Goal: Task Accomplishment & Management: Manage account settings

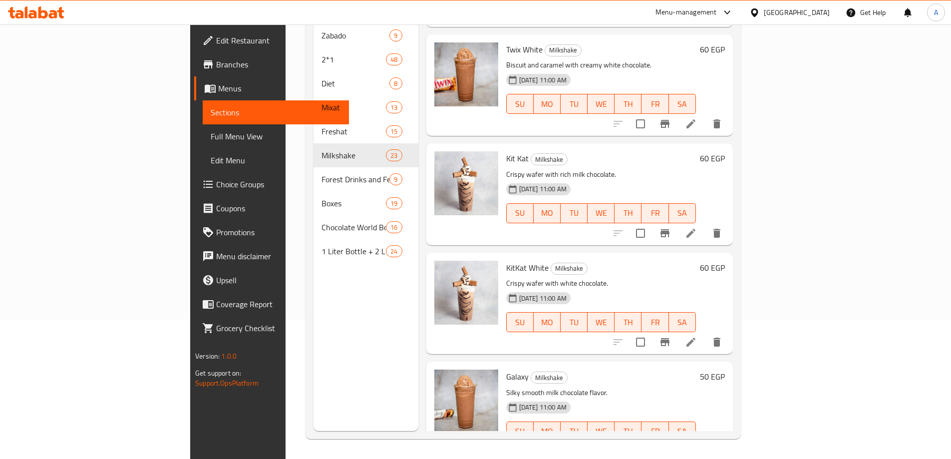
scroll to position [547, 0]
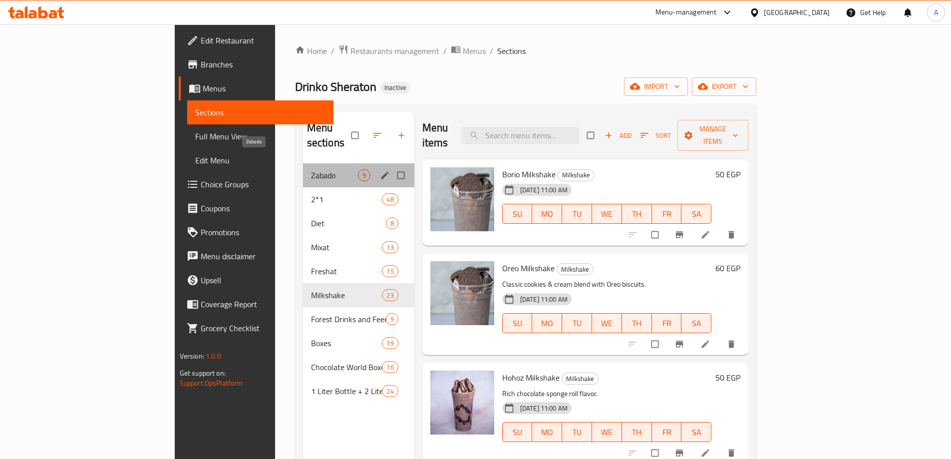
click at [311, 169] on span "Zabado" at bounding box center [334, 175] width 47 height 12
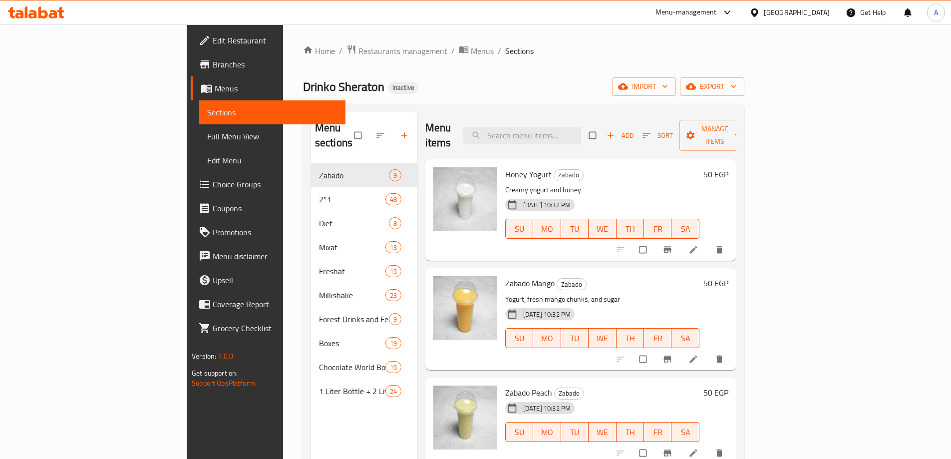
scroll to position [200, 0]
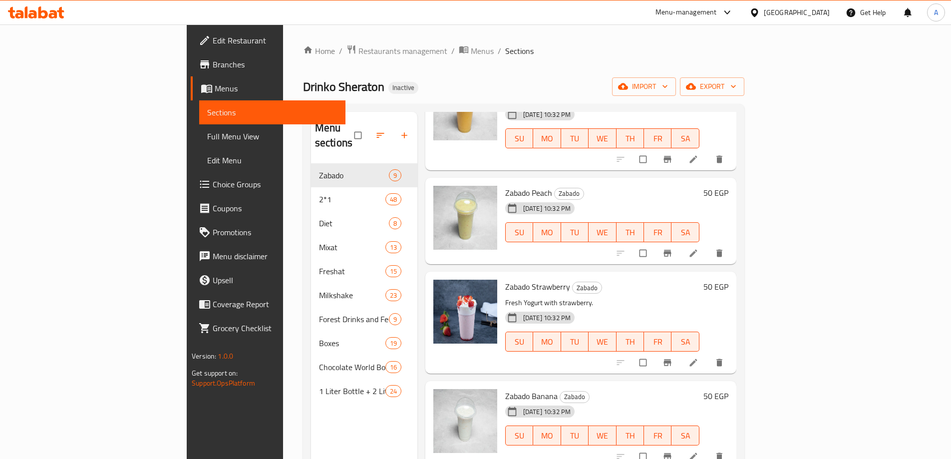
click at [506, 296] on p "Fresh Yogurt with strawberry." at bounding box center [602, 302] width 194 height 12
copy div "Fresh Yogurt with strawberry."
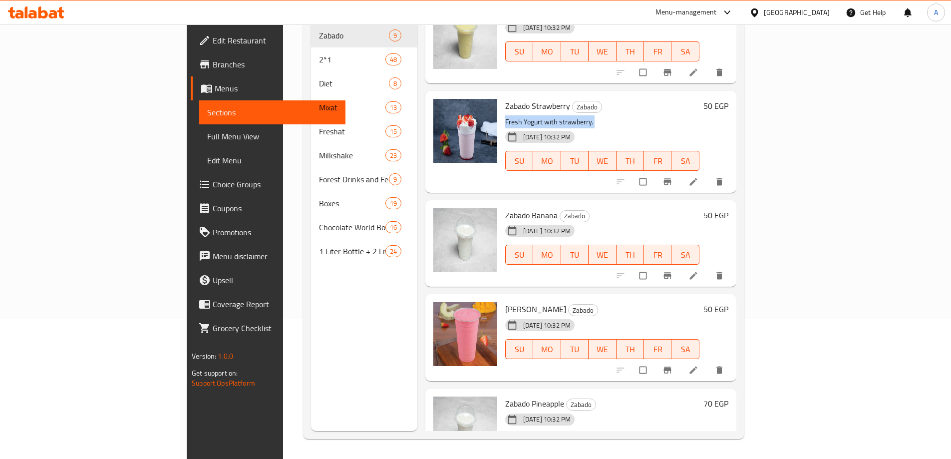
scroll to position [209, 0]
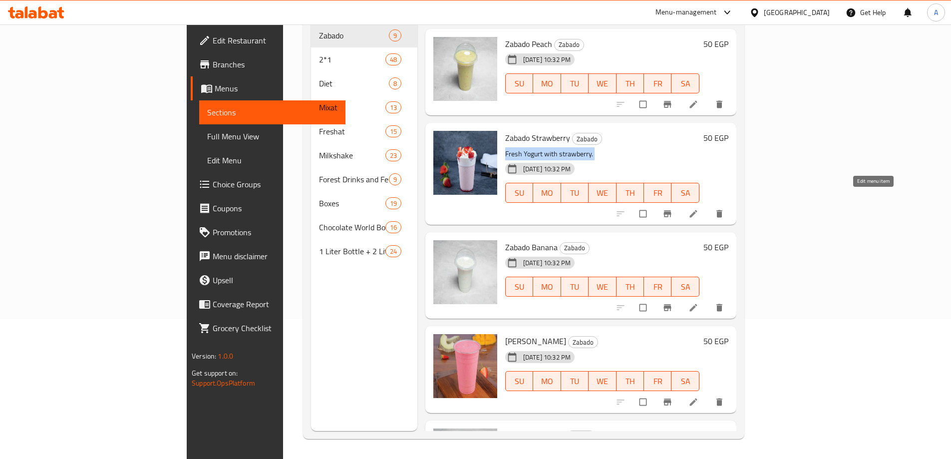
click at [697, 210] on icon at bounding box center [692, 213] width 7 height 7
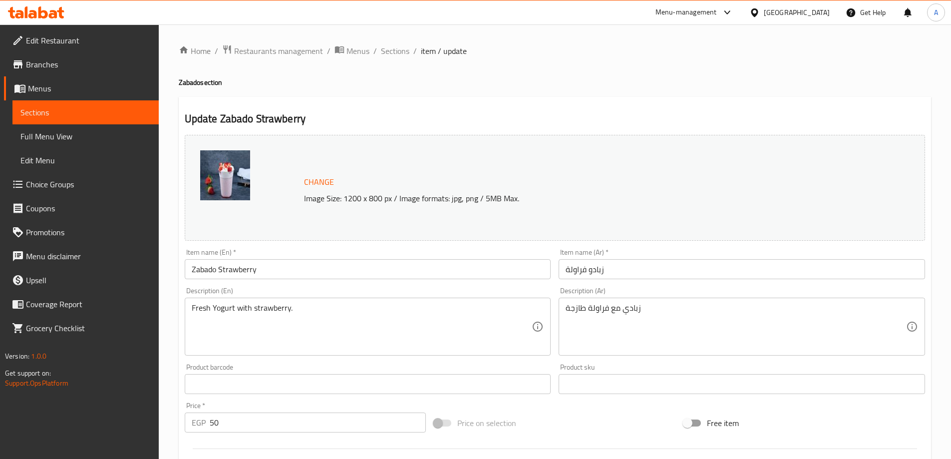
click at [648, 342] on textarea "زبادي مع فراولة طازجة" at bounding box center [735, 326] width 340 height 47
click at [648, 341] on textarea "زبادي مع فراولة طازجة" at bounding box center [735, 326] width 340 height 47
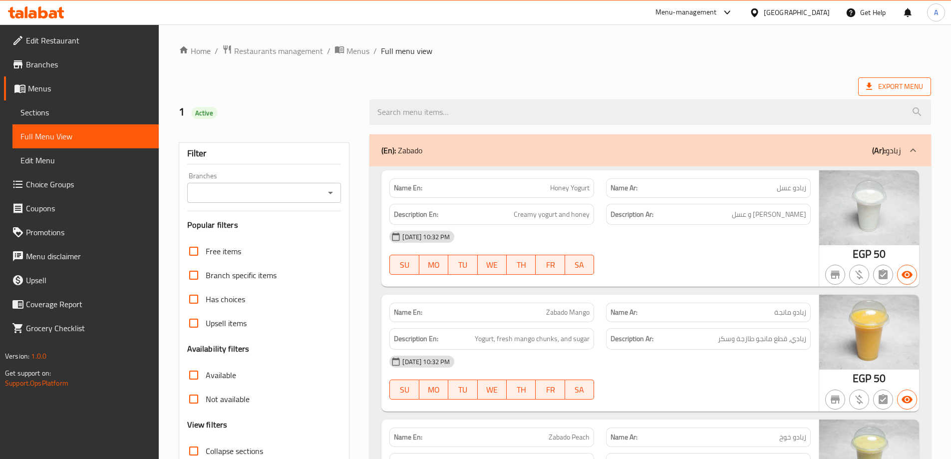
click at [891, 94] on span "Export Menu" at bounding box center [894, 86] width 73 height 18
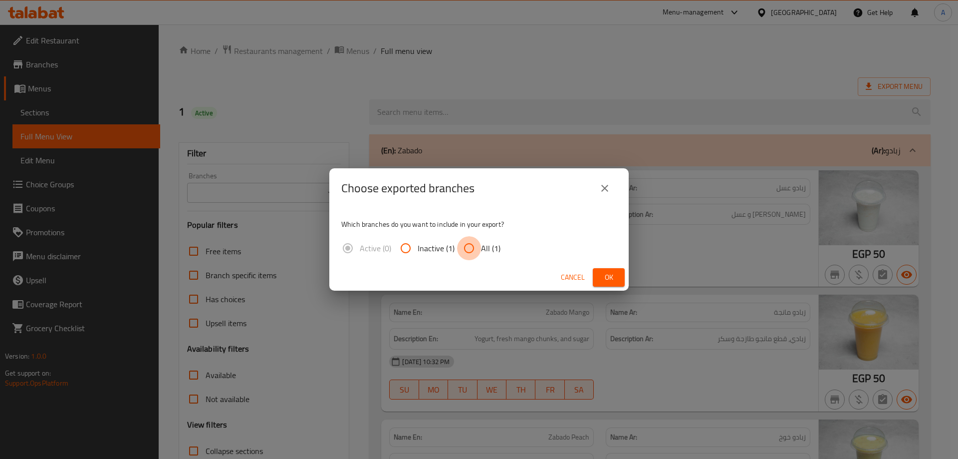
click at [466, 250] on input "All (1)" at bounding box center [469, 248] width 24 height 24
radio input "true"
click at [603, 281] on span "Ok" at bounding box center [609, 277] width 16 height 12
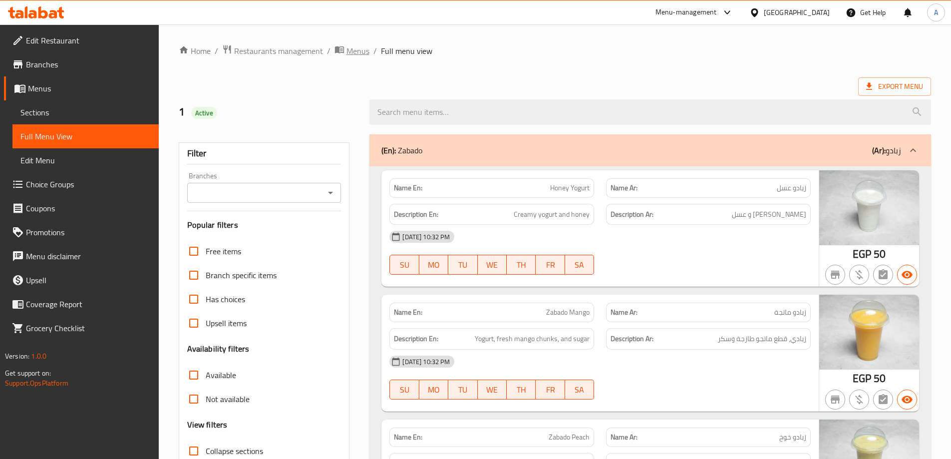
click at [352, 48] on span "Menus" at bounding box center [357, 51] width 23 height 12
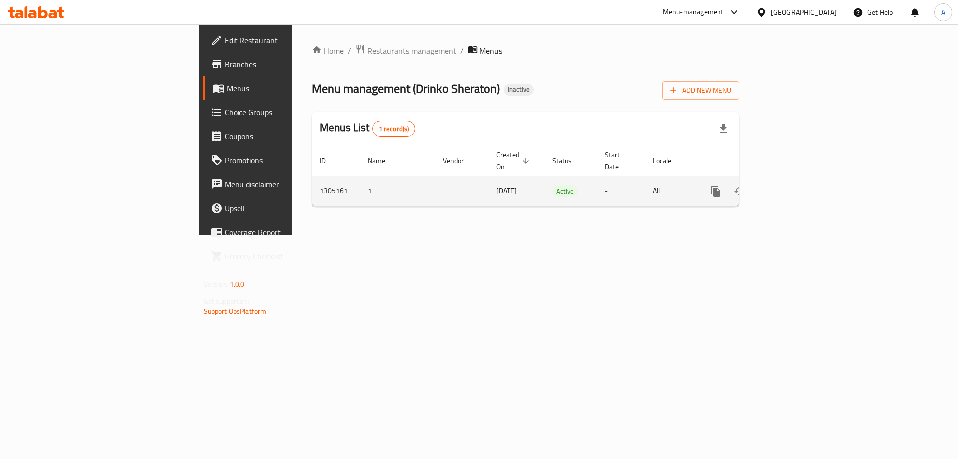
click at [794, 185] on icon "enhanced table" at bounding box center [788, 191] width 12 height 12
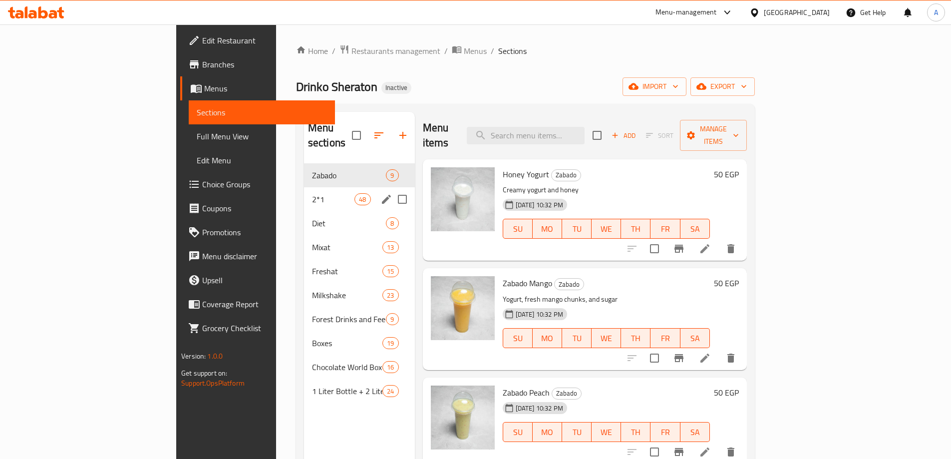
click at [304, 187] on div "2*1 48" at bounding box center [359, 199] width 111 height 24
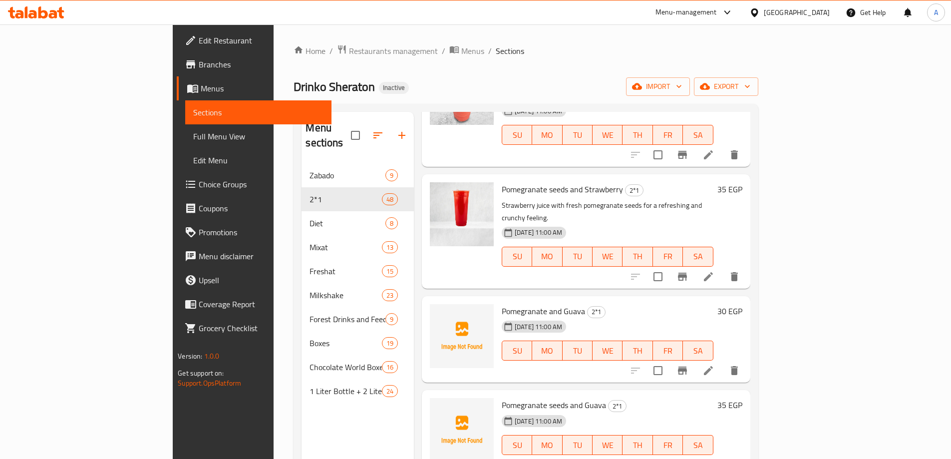
scroll to position [1797, 0]
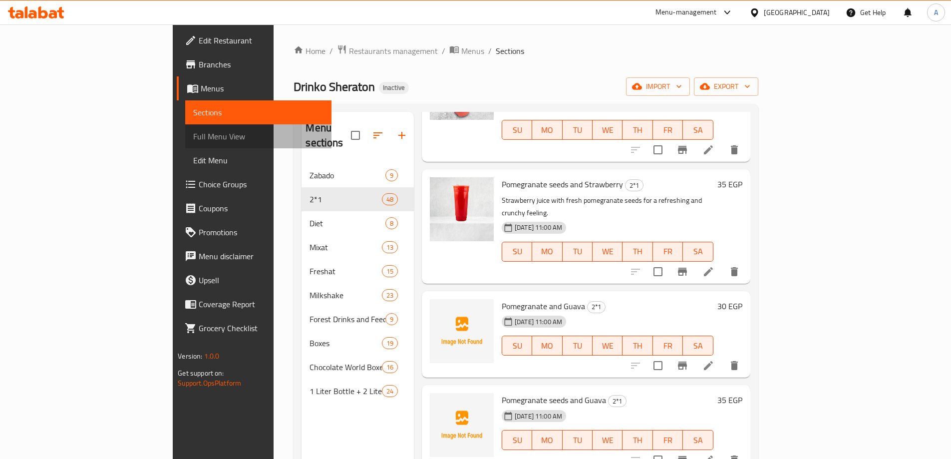
click at [193, 130] on span "Full Menu View" at bounding box center [258, 136] width 130 height 12
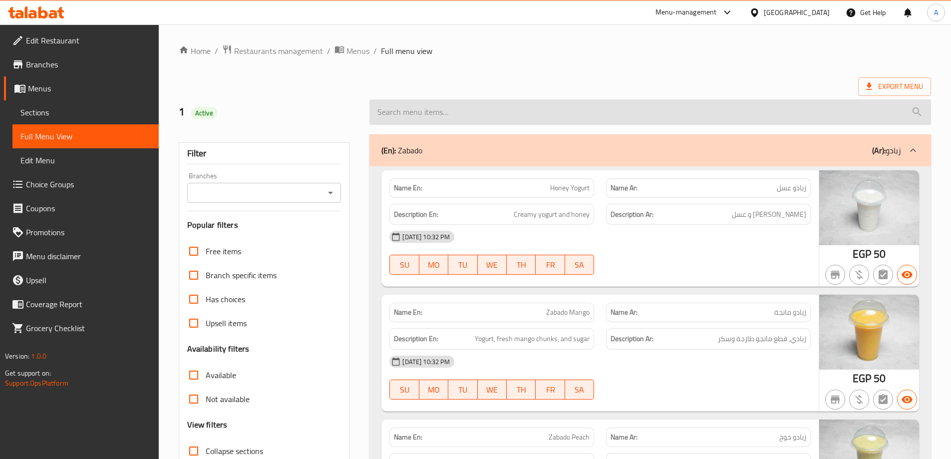
click at [902, 99] on input "search" at bounding box center [649, 111] width 561 height 25
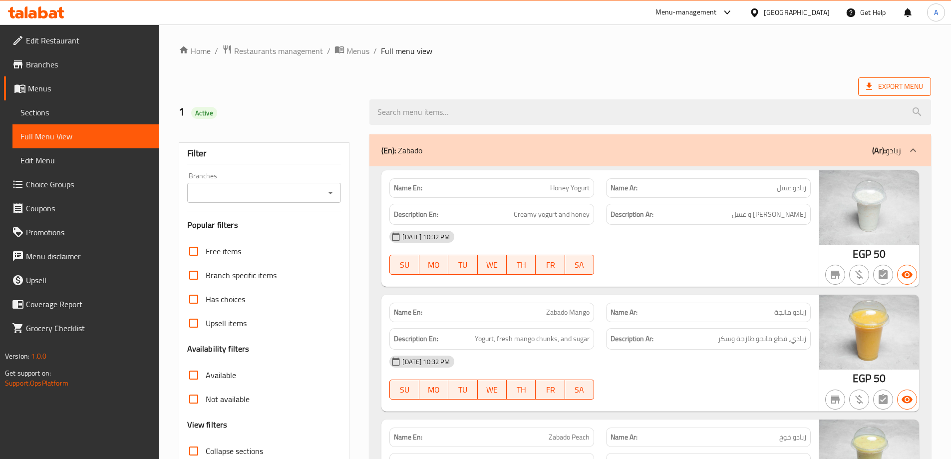
click at [905, 87] on span "Export Menu" at bounding box center [894, 86] width 57 height 12
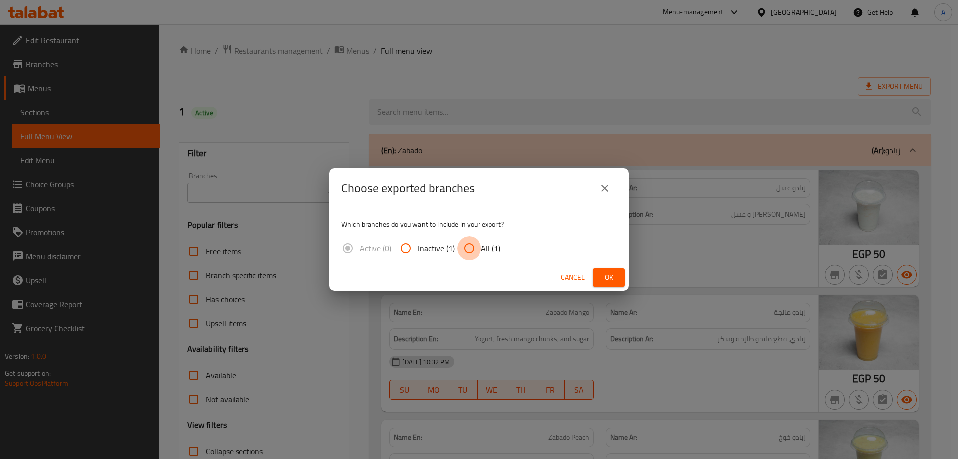
click at [476, 253] on input "All (1)" at bounding box center [469, 248] width 24 height 24
radio input "true"
click at [604, 272] on span "Ok" at bounding box center [609, 277] width 16 height 12
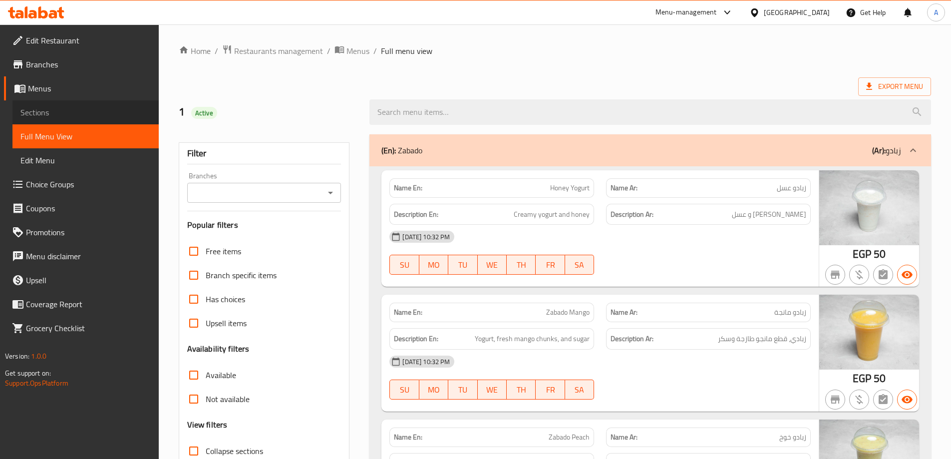
click at [84, 110] on span "Sections" at bounding box center [85, 112] width 130 height 12
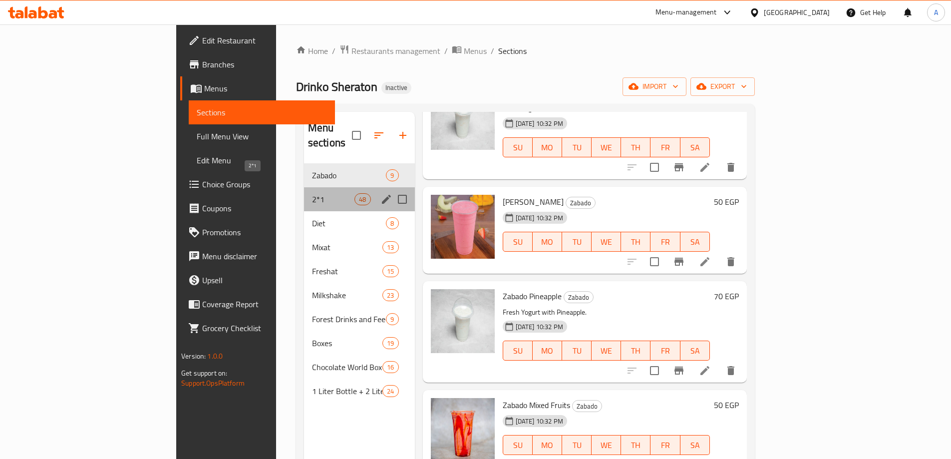
click at [312, 193] on span "2*1" at bounding box center [333, 199] width 42 height 12
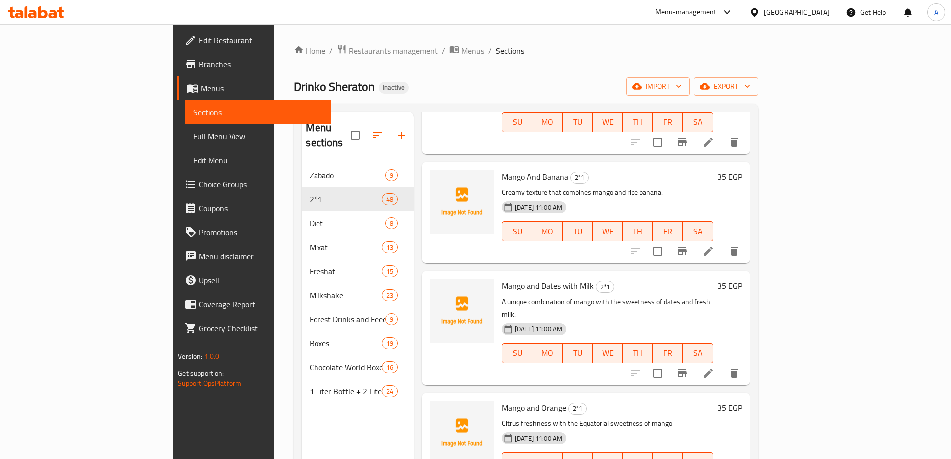
scroll to position [353, 0]
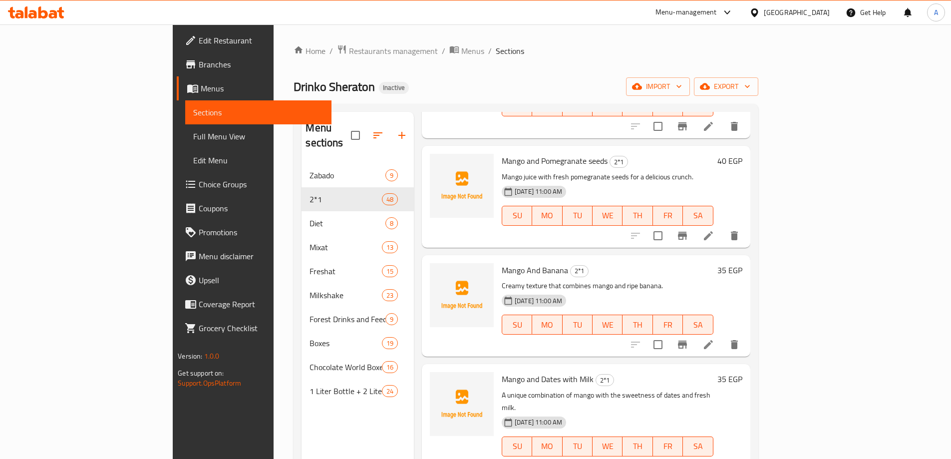
click at [498, 259] on div "Mango And Banana 2*1 Creamy texture that combines mango and ripe banana. 12-08-…" at bounding box center [608, 305] width 220 height 93
copy h6 "Mango And Banana"
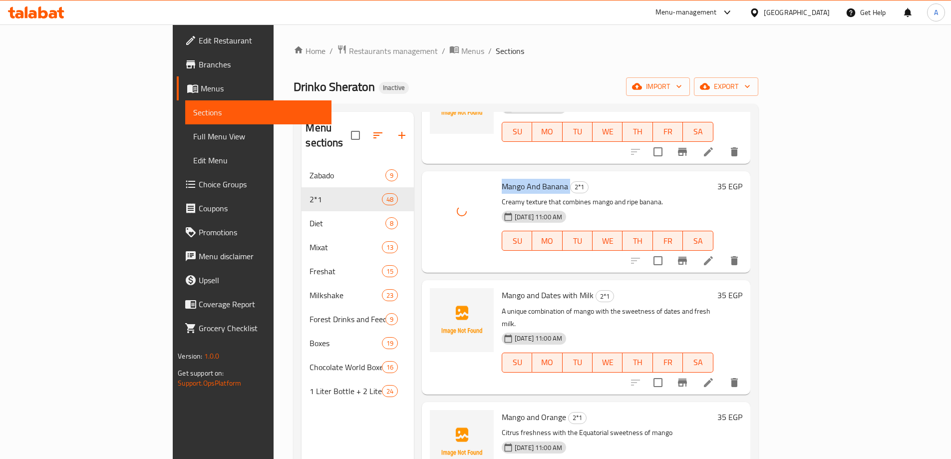
scroll to position [503, 0]
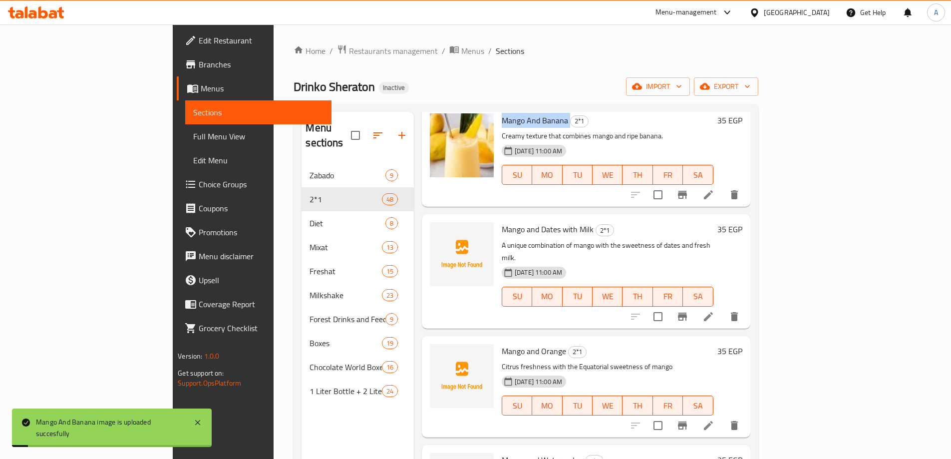
click at [502, 343] on span "Mango and Orange" at bounding box center [534, 350] width 64 height 15
copy h6 "Mango And Banana"
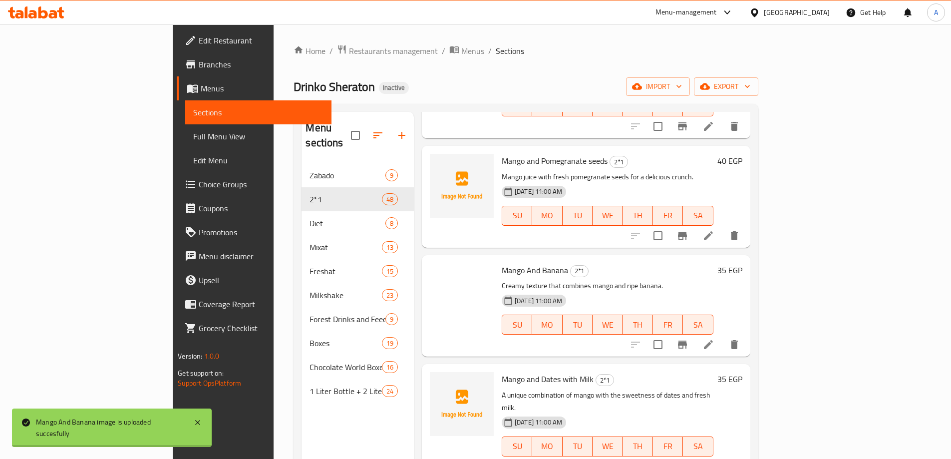
scroll to position [453, 0]
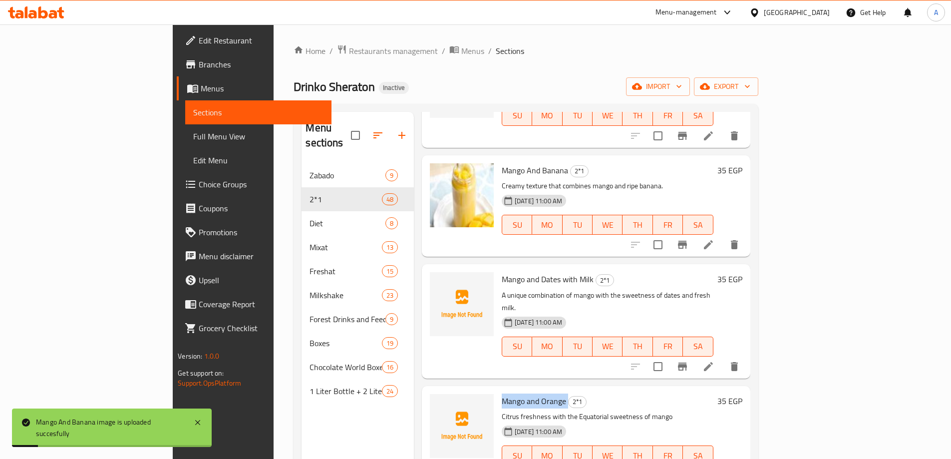
click at [502, 393] on span "Mango and Orange" at bounding box center [534, 400] width 64 height 15
copy h6 "Mango and Orange"
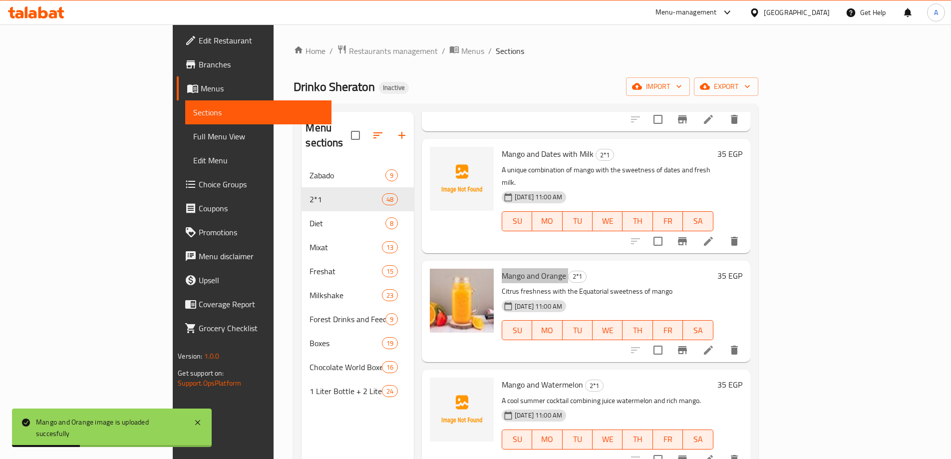
scroll to position [652, 0]
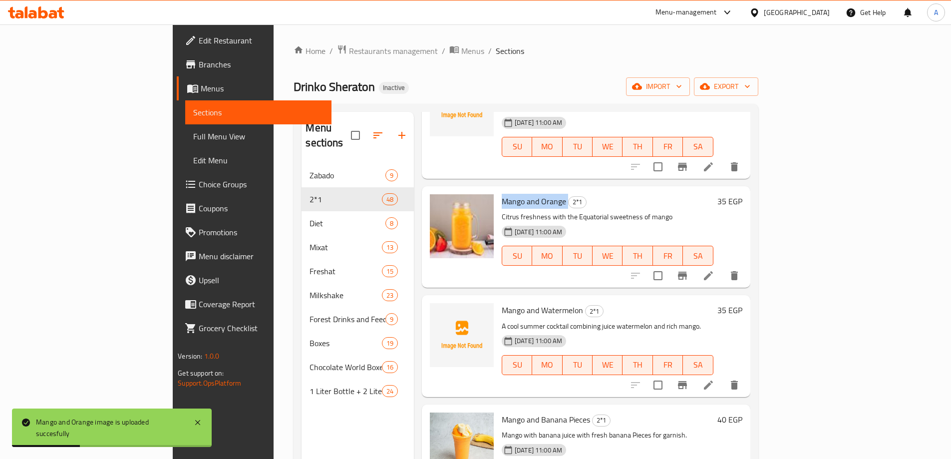
click at [700, 351] on div "SU MO TU WE TH FR SA" at bounding box center [608, 365] width 220 height 28
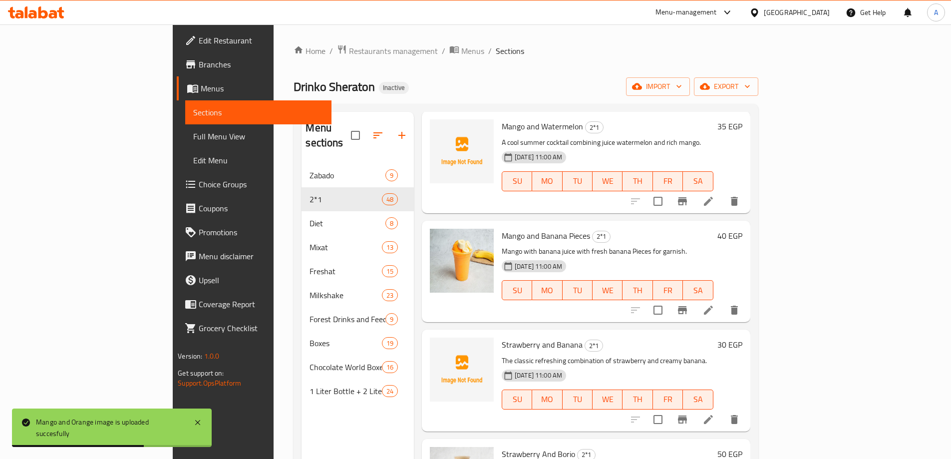
scroll to position [852, 0]
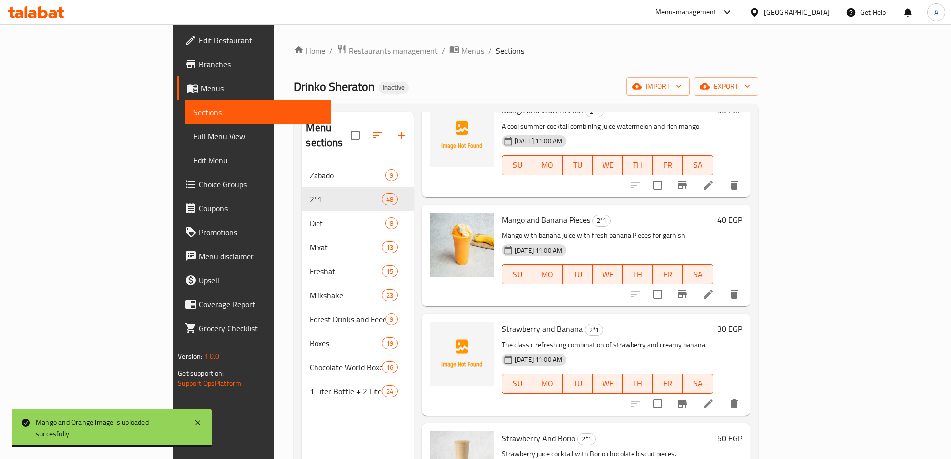
click at [502, 321] on span "Strawberry and Banana" at bounding box center [542, 328] width 81 height 15
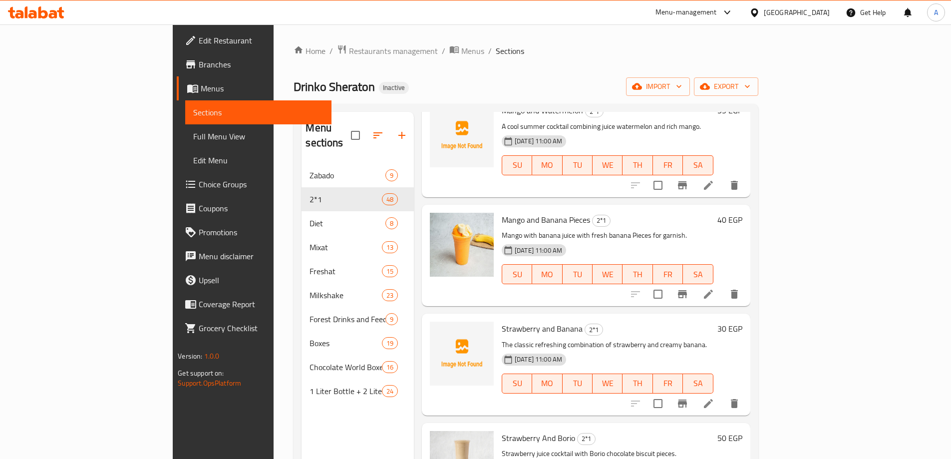
click at [502, 338] on p "The classic refreshing combination of strawberry and creamy banana." at bounding box center [608, 344] width 212 height 12
click at [502, 321] on span "Strawberry and Banana" at bounding box center [542, 328] width 81 height 15
copy h6 "Strawberry and Banana"
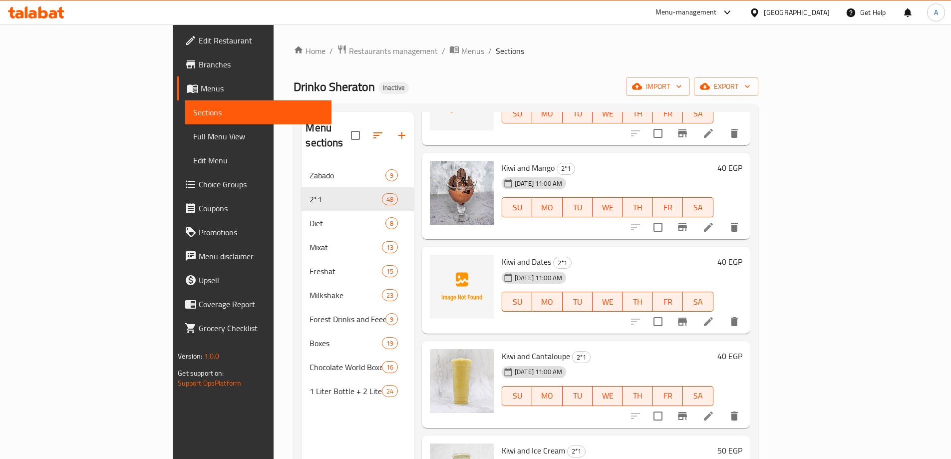
scroll to position [2349, 0]
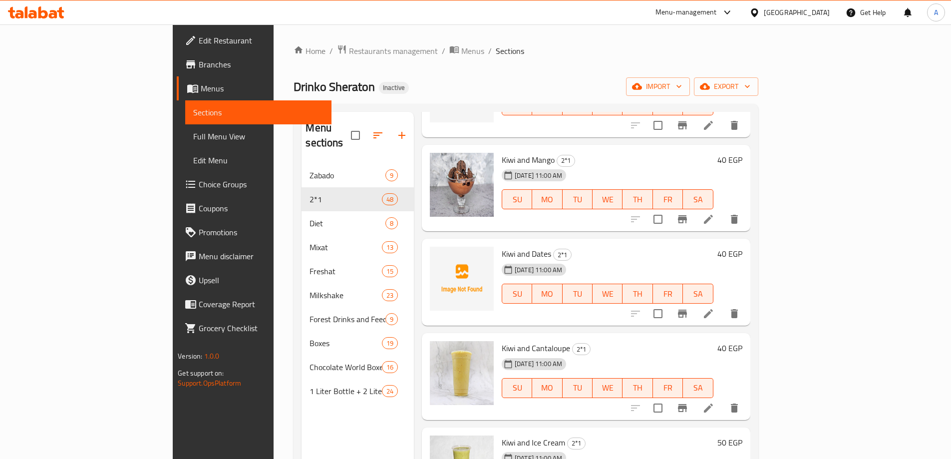
click at [502, 246] on span "Kiwi and Dates" at bounding box center [526, 253] width 49 height 15
copy span "Kiwi"
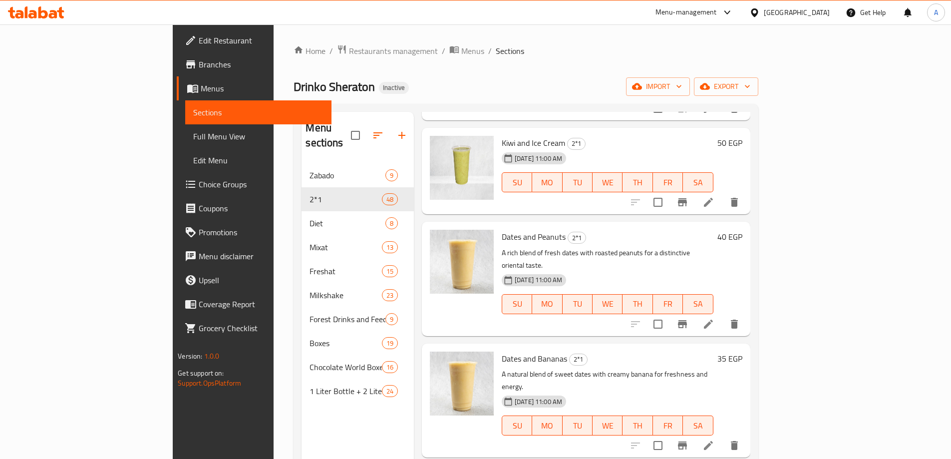
scroll to position [2798, 0]
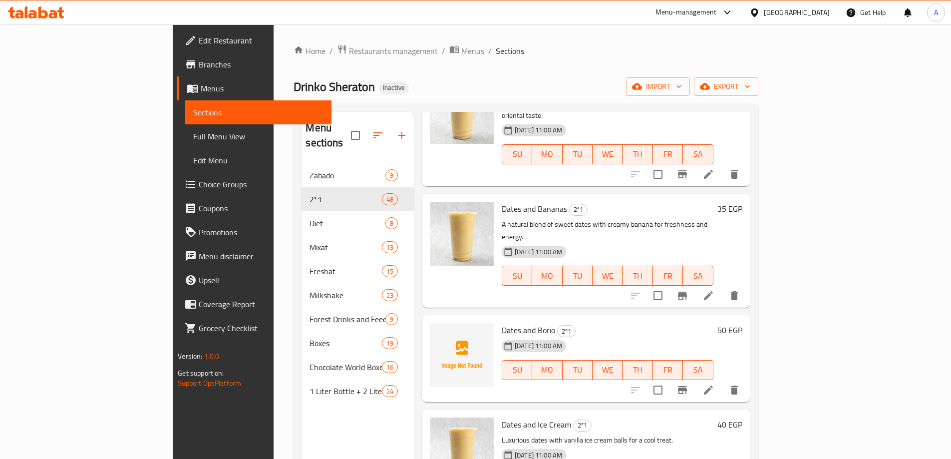
click at [502, 322] on span "Dates and Borio" at bounding box center [528, 329] width 53 height 15
copy h6 "Dates and Borio"
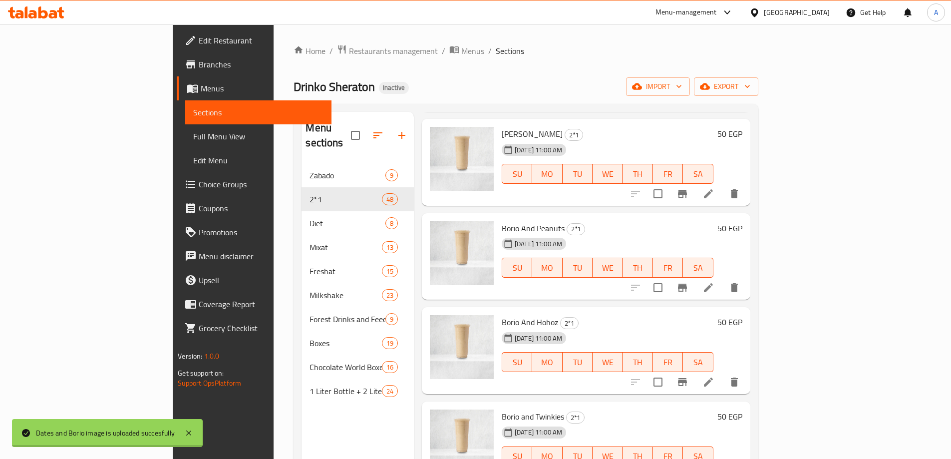
scroll to position [3397, 0]
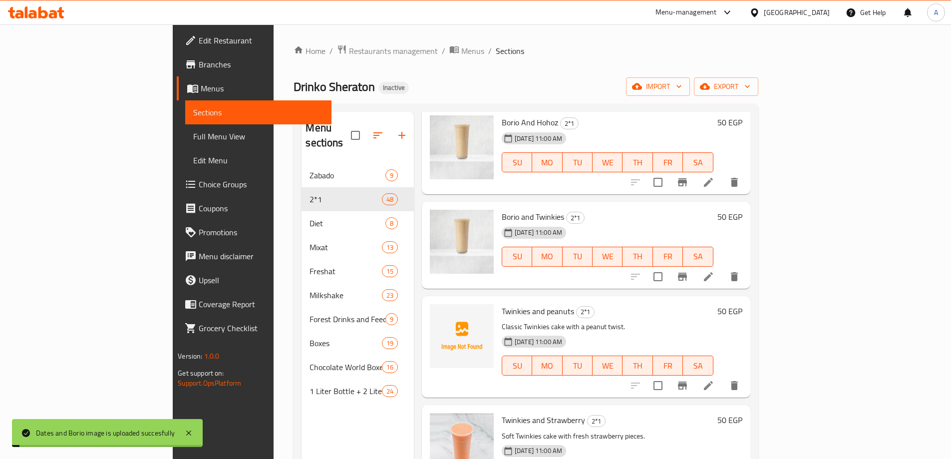
click at [502, 303] on span "Twinkies and peanuts" at bounding box center [538, 310] width 72 height 15
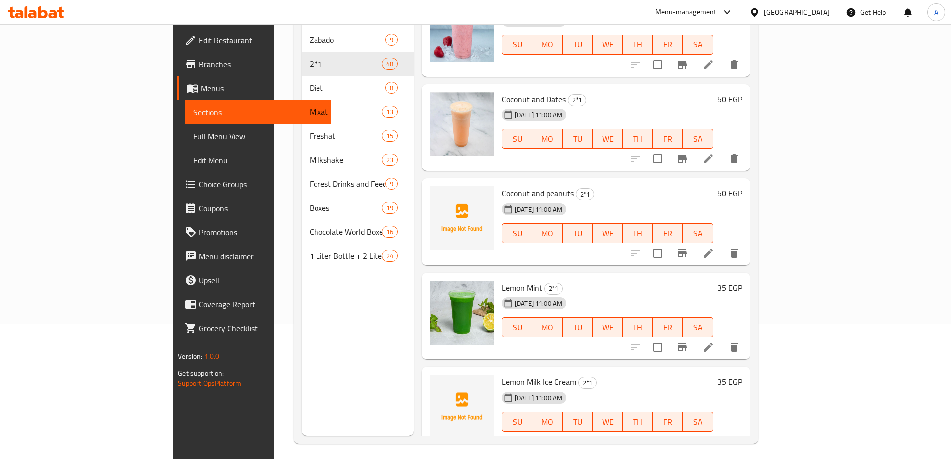
scroll to position [140, 0]
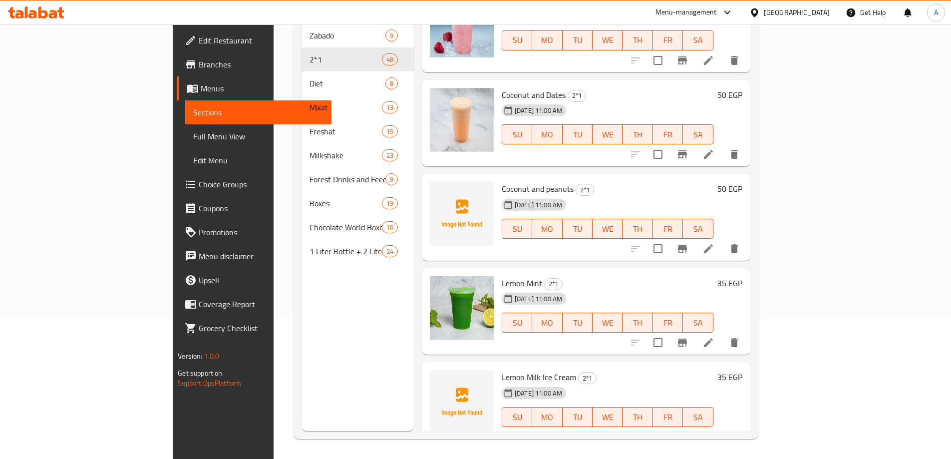
copy span "Kiwi"
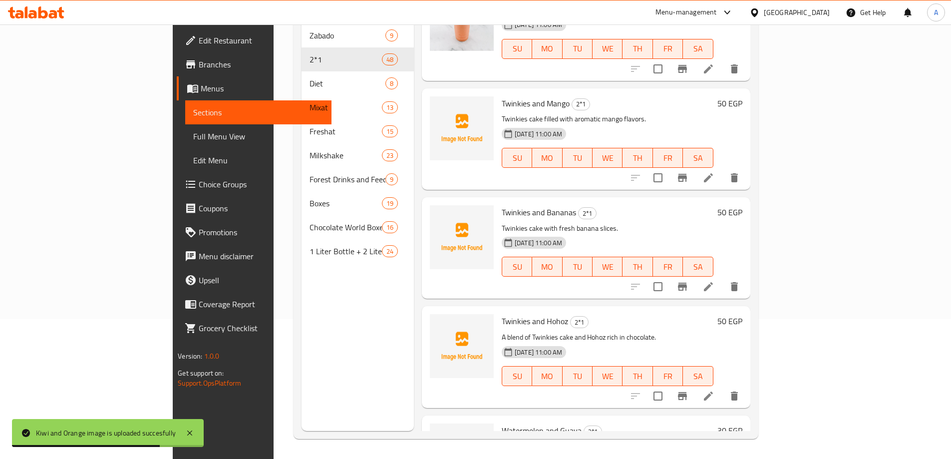
scroll to position [3433, 0]
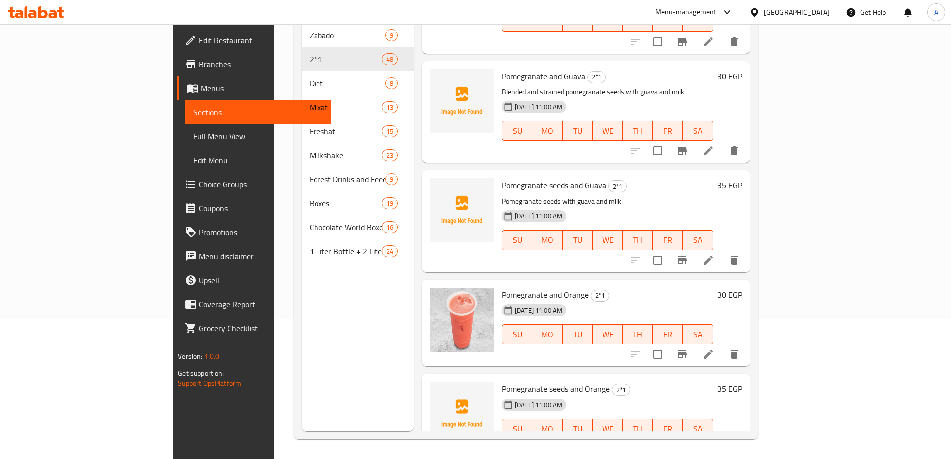
drag, startPoint x: 708, startPoint y: 334, endPoint x: 719, endPoint y: 280, distance: 55.5
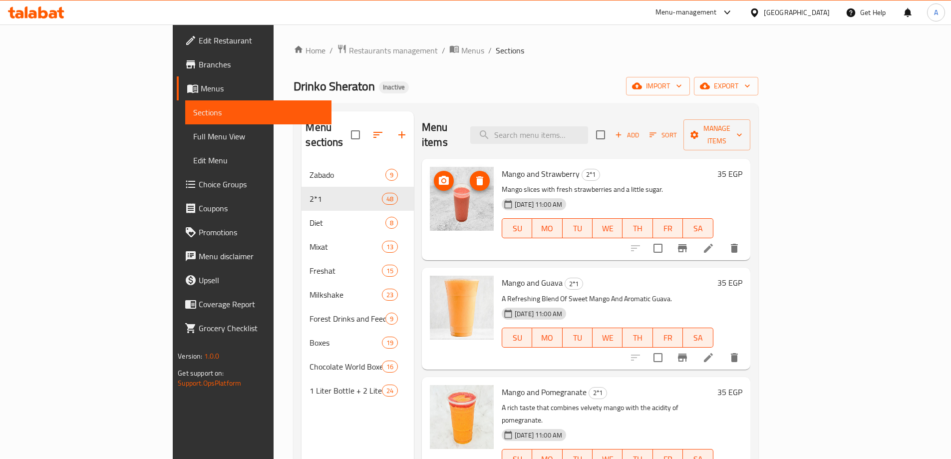
scroll to position [0, 0]
click at [750, 82] on span "export" at bounding box center [726, 86] width 48 height 12
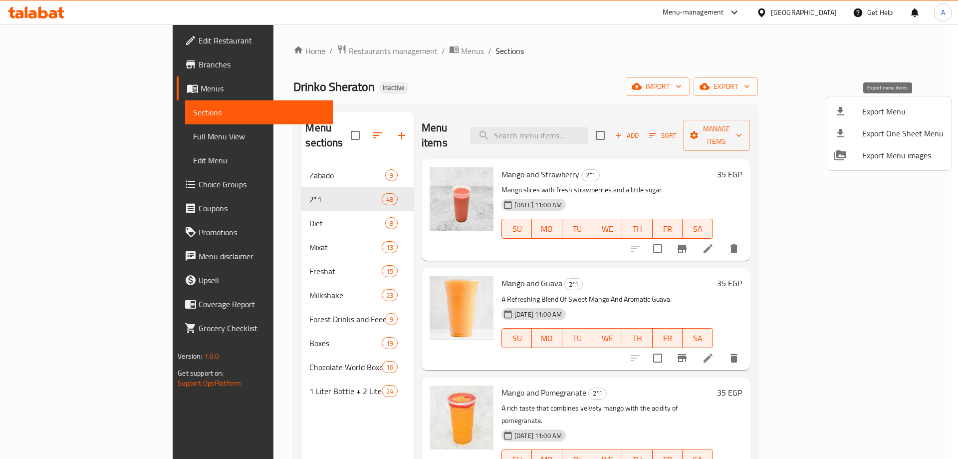
click at [880, 111] on span "Export Menu" at bounding box center [902, 111] width 81 height 12
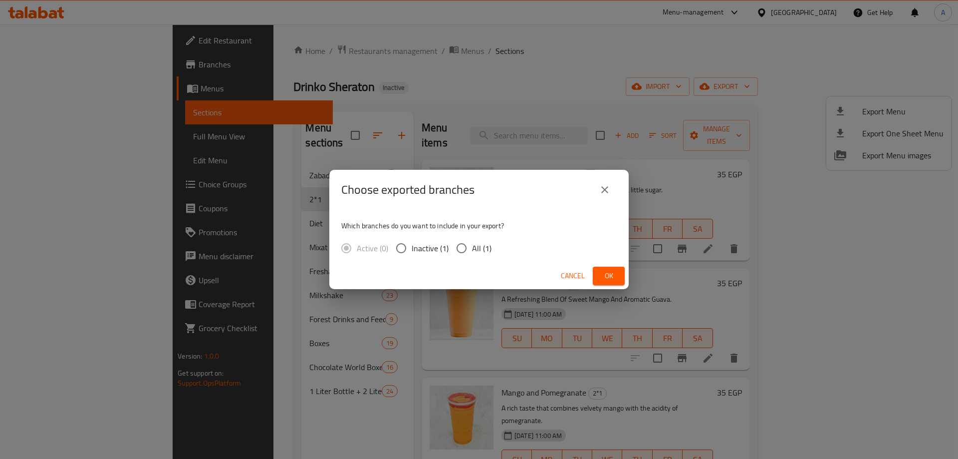
click at [469, 244] on input "All (1)" at bounding box center [461, 248] width 21 height 21
radio input "true"
click at [616, 278] on span "Ok" at bounding box center [609, 275] width 16 height 12
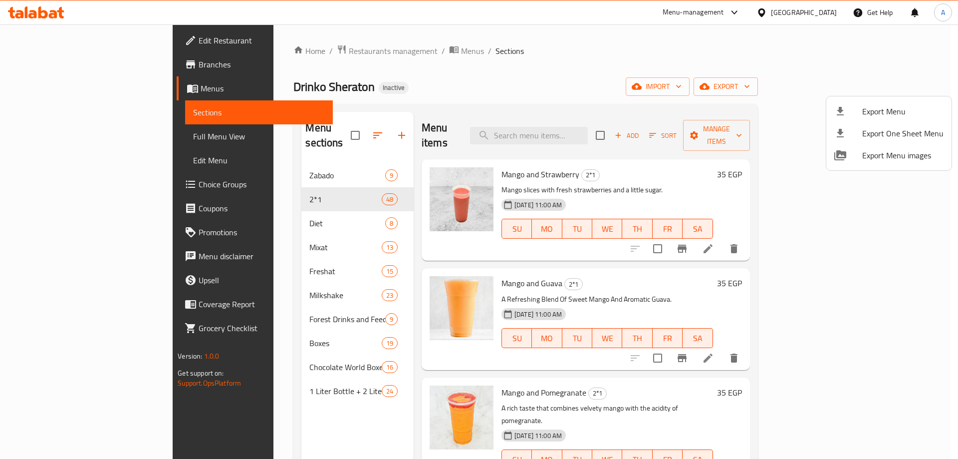
click at [60, 136] on div at bounding box center [479, 229] width 958 height 459
click at [193, 136] on span "Full Menu View" at bounding box center [259, 136] width 132 height 12
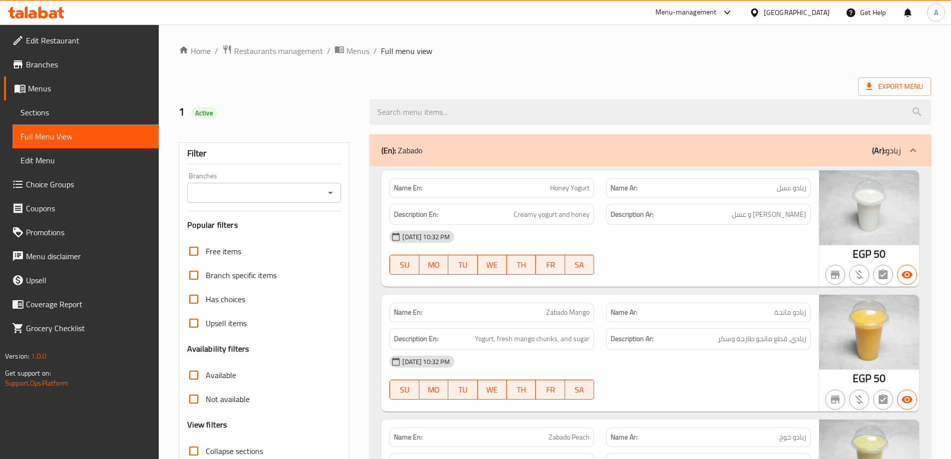
scroll to position [250, 0]
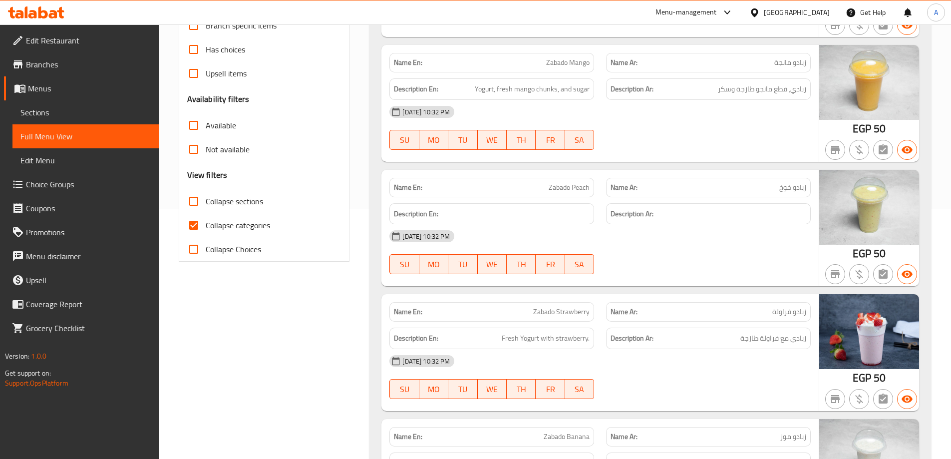
click at [190, 226] on input "Collapse categories" at bounding box center [194, 225] width 24 height 24
checkbox input "false"
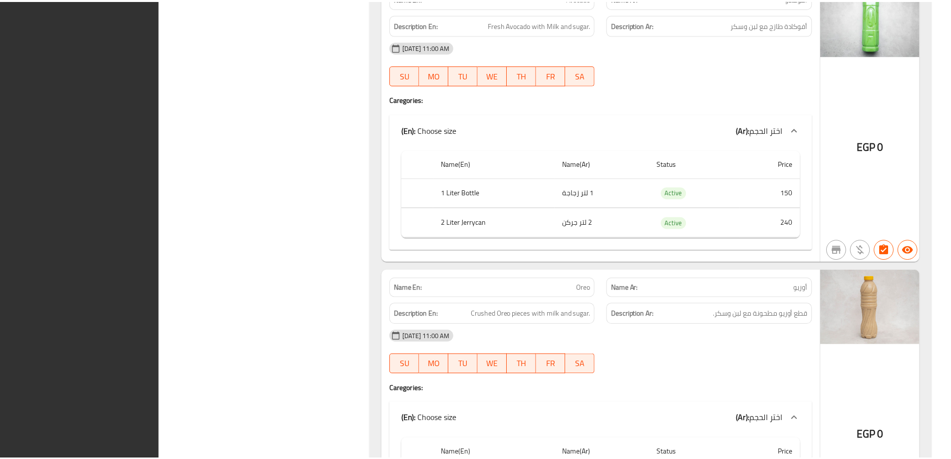
scroll to position [27710, 0]
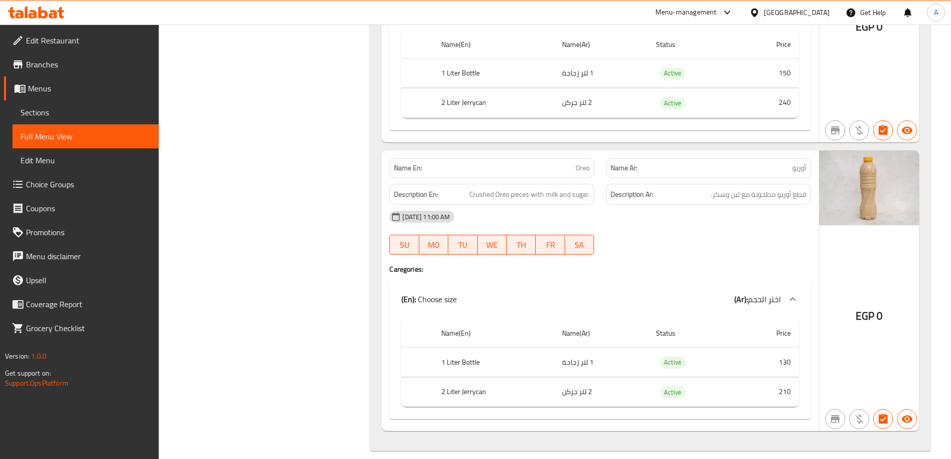
click at [68, 41] on span "Edit Restaurant" at bounding box center [88, 40] width 125 height 12
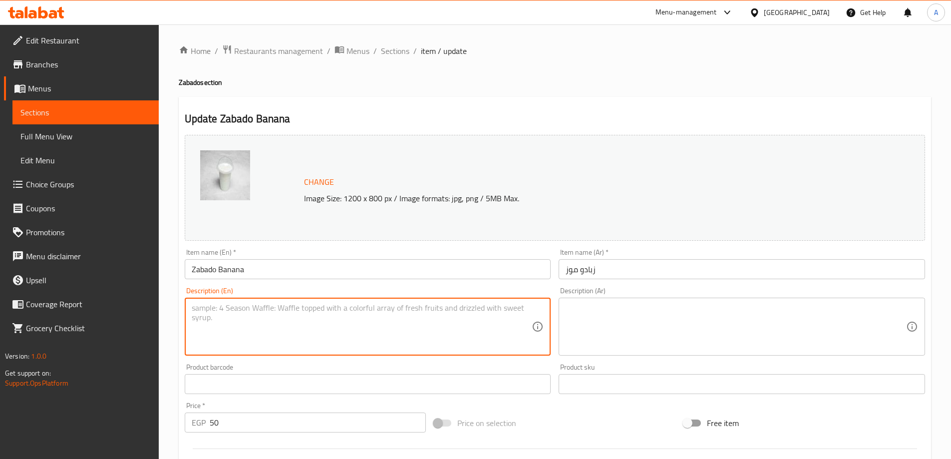
click at [297, 339] on textarea at bounding box center [362, 326] width 340 height 47
paste textarea "Fresh Yogurt with strawberry."
click at [228, 269] on input "Zabado Banana" at bounding box center [368, 269] width 366 height 20
click at [277, 309] on textarea "Fresh Yogurt with strawberry." at bounding box center [362, 326] width 340 height 47
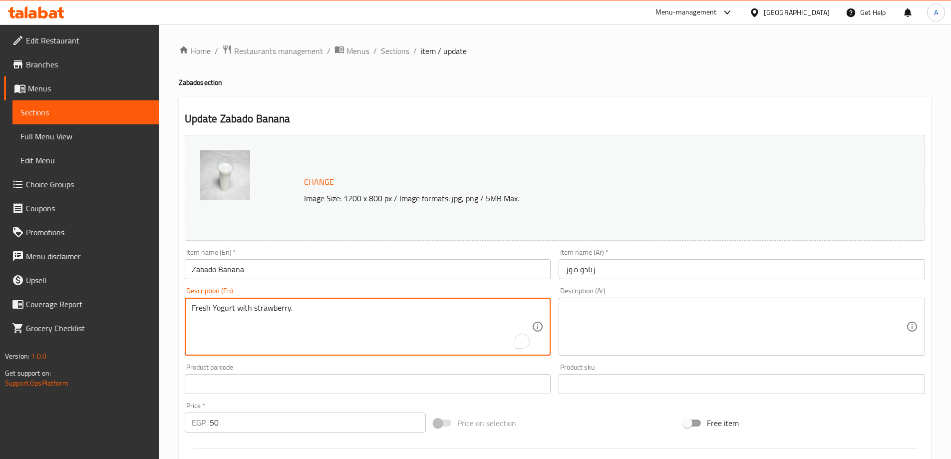
paste textarea "Banana"
type textarea "Fresh Yogurt with Banana."
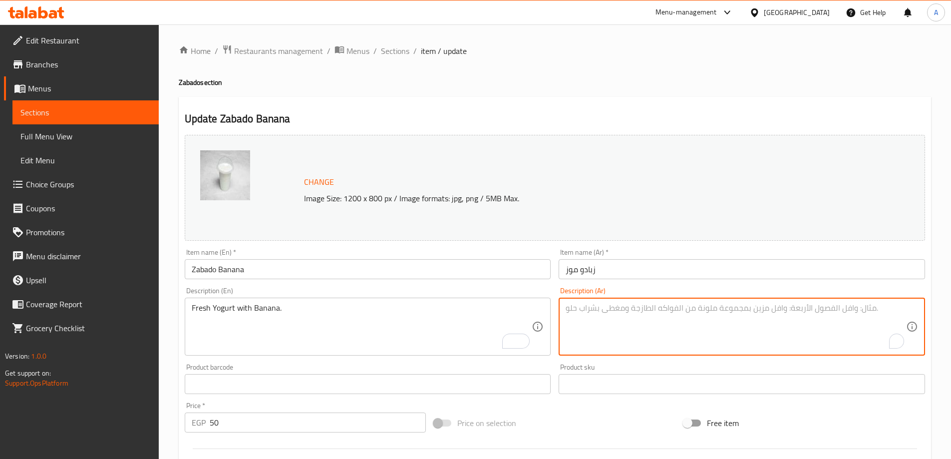
click at [597, 317] on textarea "To enrich screen reader interactions, please activate Accessibility in Grammarl…" at bounding box center [735, 326] width 340 height 47
paste textarea "زبادي مع فراولة طازجة"
click at [598, 309] on textarea "زبادي مع فراولة طازجة" at bounding box center [735, 326] width 340 height 47
type textarea "زبادي مع موز طازج."
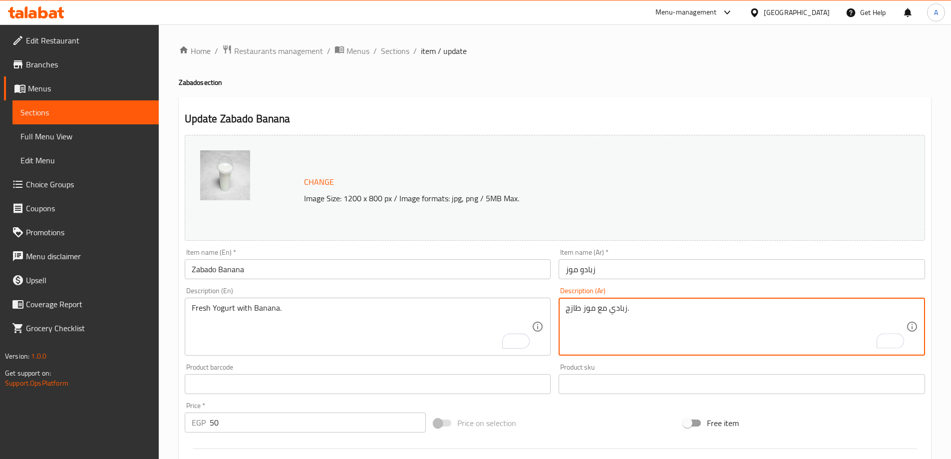
click at [291, 277] on input "Zabado Banana" at bounding box center [368, 269] width 366 height 20
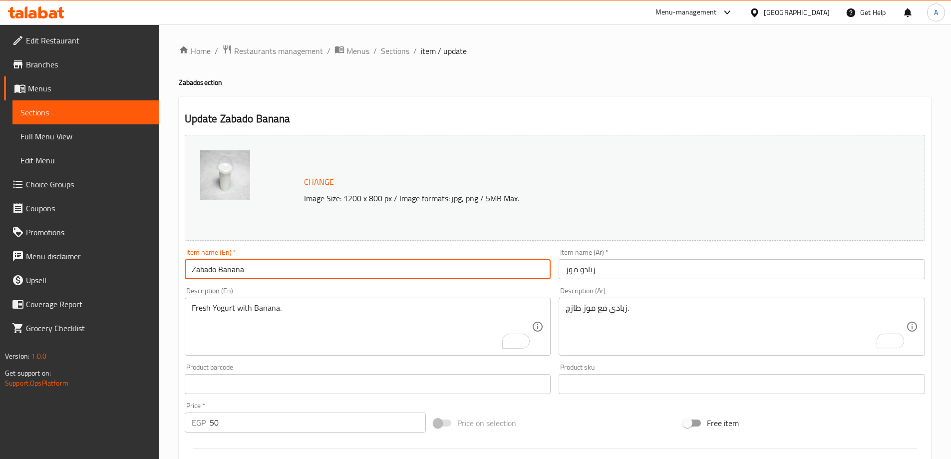
click at [313, 269] on input "Zabado Banana" at bounding box center [368, 269] width 366 height 20
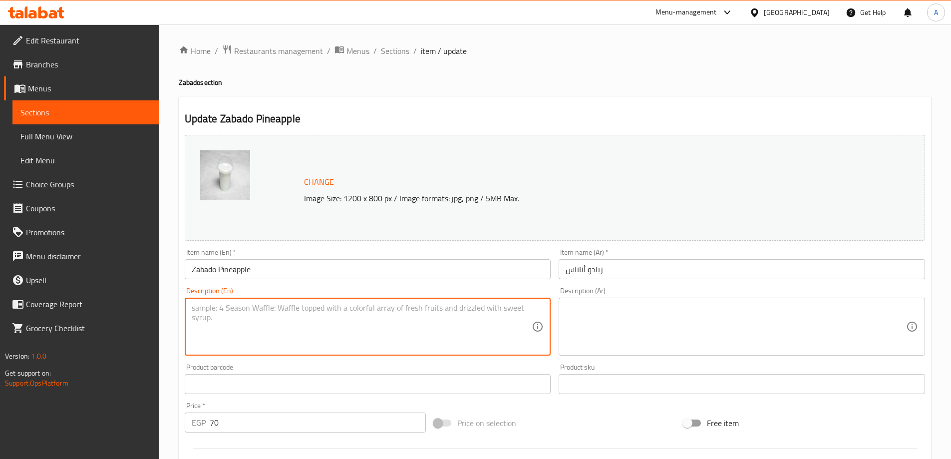
click at [286, 319] on textarea at bounding box center [362, 326] width 340 height 47
paste textarea "Fresh Yogurt with Banana."
click at [230, 269] on input "Zabado Pineapple" at bounding box center [368, 269] width 366 height 20
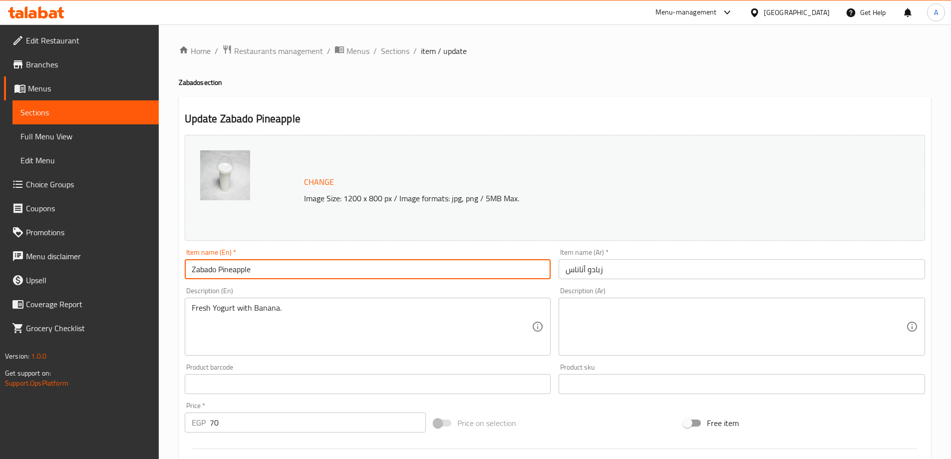
click at [260, 308] on textarea "Fresh Yogurt with Banana." at bounding box center [362, 326] width 340 height 47
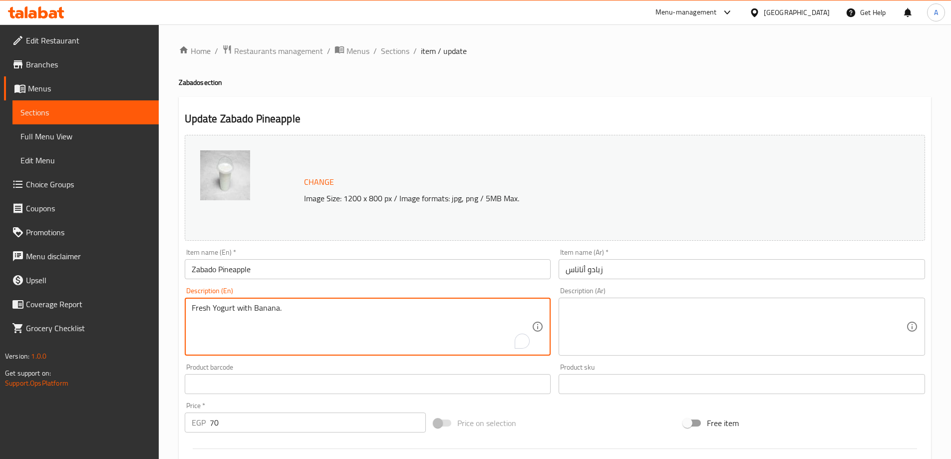
paste textarea "Pineapple"
type textarea "Fresh Yogurt with Pineapple."
click at [659, 328] on textarea at bounding box center [735, 326] width 340 height 47
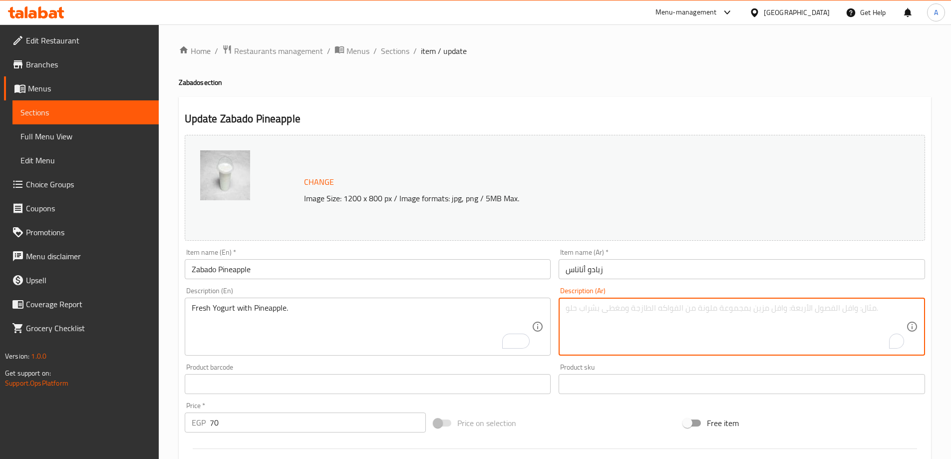
paste textarea "زبادي مع فراولة طازجة"
click at [602, 308] on textarea "زبادي مع فراولة طازجة" at bounding box center [735, 326] width 340 height 47
type textarea "زبادي مع أناناس طازج."
click at [636, 262] on input "زبادو أناناس" at bounding box center [741, 269] width 366 height 20
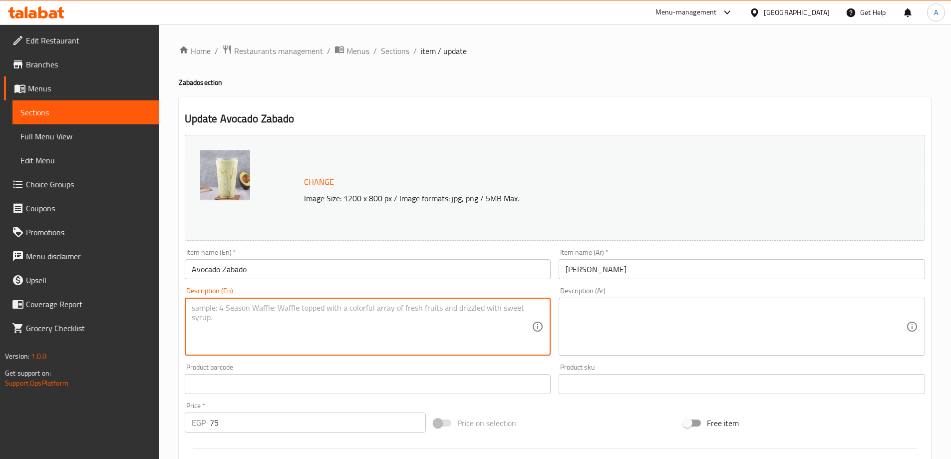
click at [265, 303] on textarea at bounding box center [362, 326] width 340 height 47
paste textarea "Pineapple"
type textarea "Pineapple"
drag, startPoint x: 243, startPoint y: 337, endPoint x: 251, endPoint y: 321, distance: 18.1
click at [244, 337] on textarea "To enrich screen reader interactions, please activate Accessibility in Grammarl…" at bounding box center [362, 326] width 340 height 47
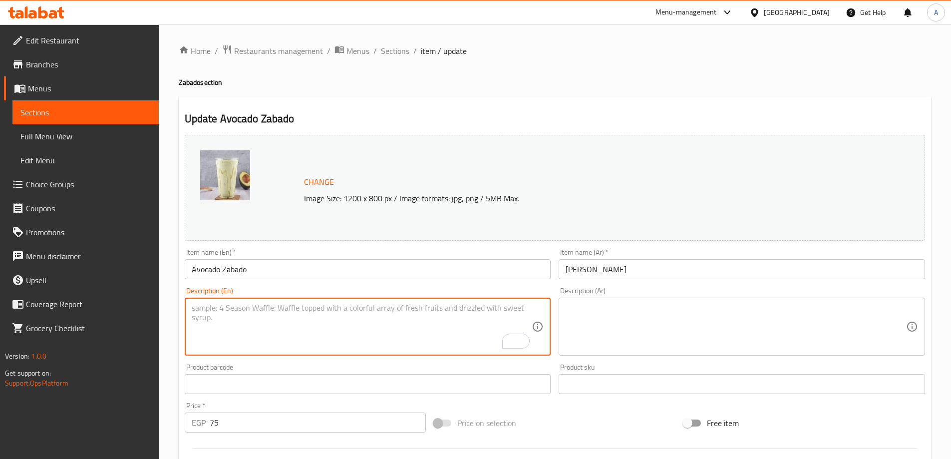
paste textarea "Fresh Yogurt with Pineapple."
click at [200, 268] on input "Avocado Zabado" at bounding box center [368, 269] width 366 height 20
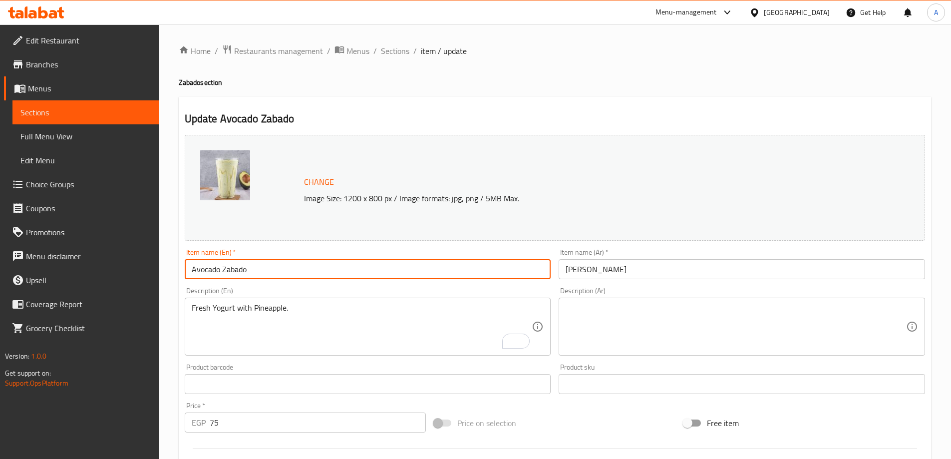
click at [200, 268] on input "Avocado Zabado" at bounding box center [368, 269] width 366 height 20
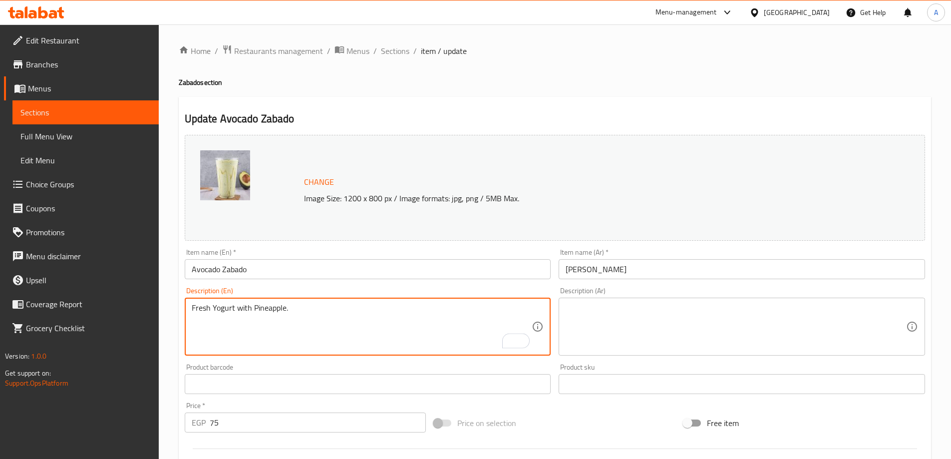
click at [262, 309] on textarea "Fresh Yogurt with Pineapple." at bounding box center [362, 326] width 340 height 47
paste textarea "Avocado"
type textarea "Fresh Yogurt with Avocado."
click at [653, 319] on textarea at bounding box center [735, 326] width 340 height 47
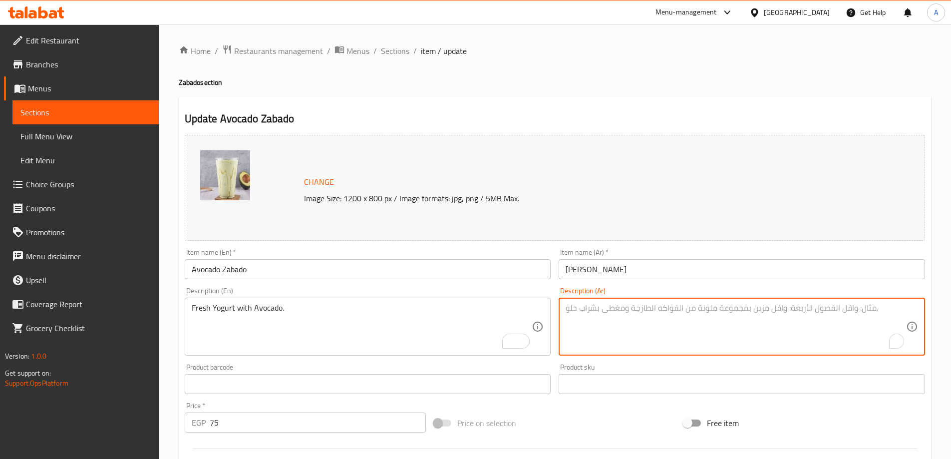
paste textarea "زبادي مع فراولة طازجة"
click at [598, 309] on textarea "زبادي مع فراولة طازجة" at bounding box center [735, 326] width 340 height 47
click at [585, 269] on input "[PERSON_NAME]" at bounding box center [741, 269] width 366 height 20
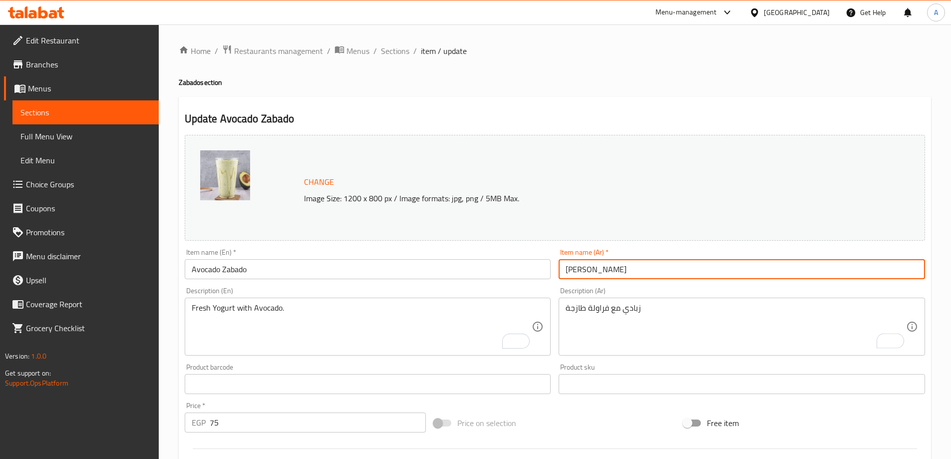
click at [595, 300] on div "زبادي مع فراولة طازجة Description (Ar)" at bounding box center [741, 326] width 366 height 58
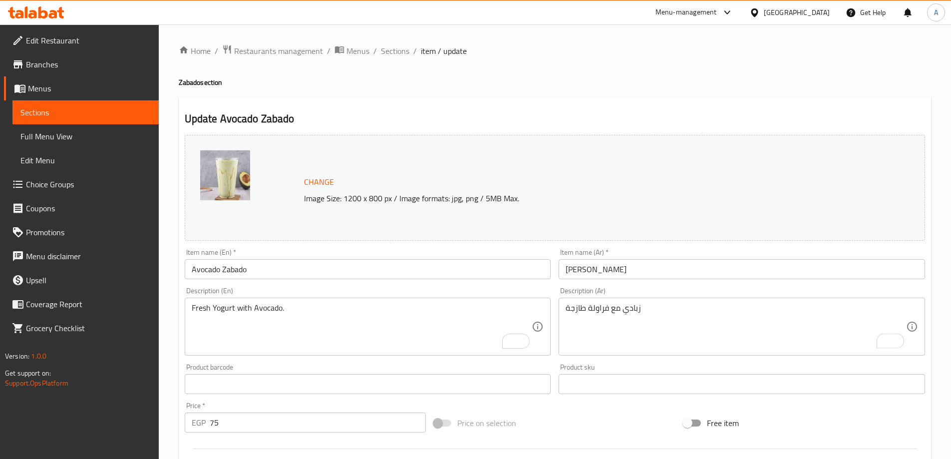
click at [595, 300] on div "زبادي مع فراولة طازجة Description (Ar)" at bounding box center [741, 326] width 366 height 58
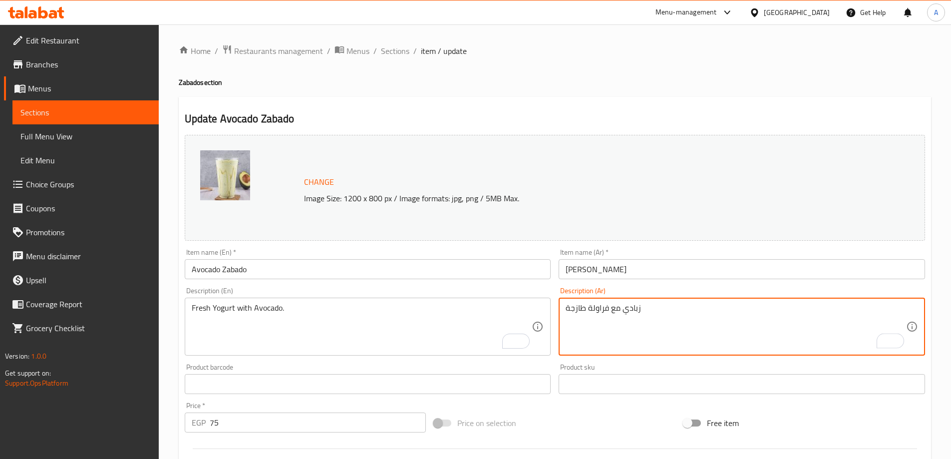
paste textarea "أفوكادو"
type textarea "زبادي مع أفوكادو طازج."
click at [335, 272] on input "Avocado Zabado" at bounding box center [368, 269] width 366 height 20
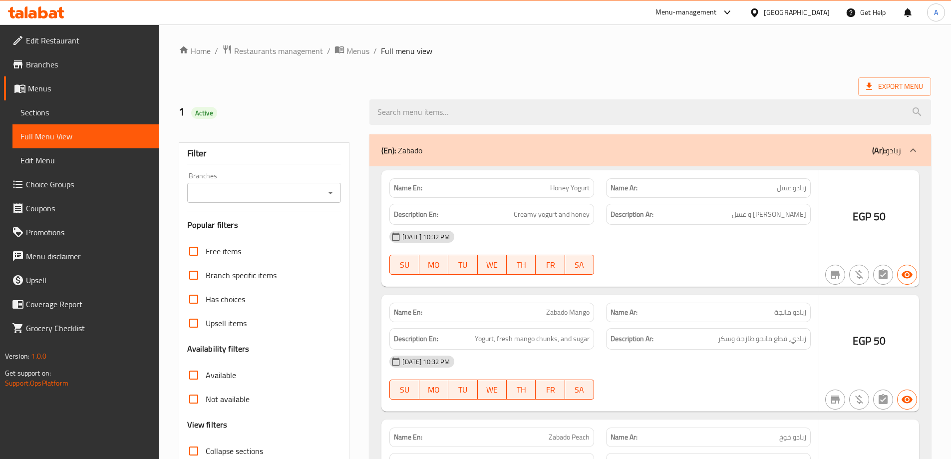
click at [352, 53] on div at bounding box center [475, 229] width 951 height 459
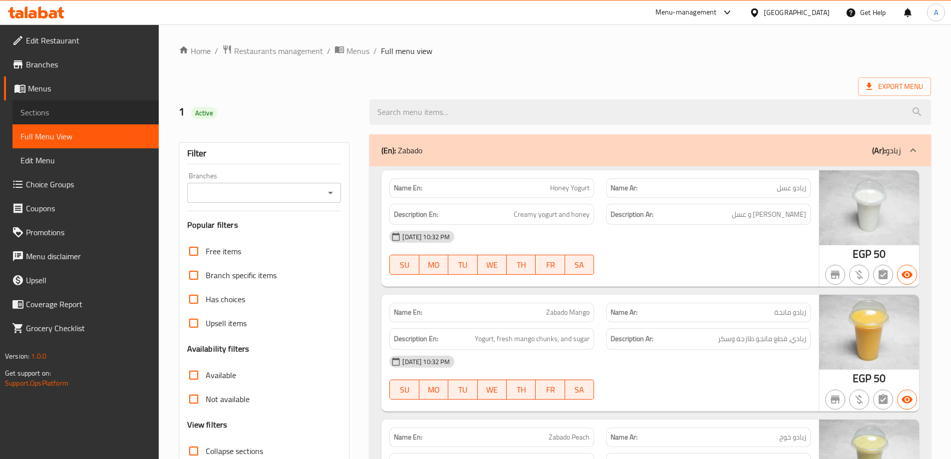
click at [61, 112] on span "Sections" at bounding box center [85, 112] width 130 height 12
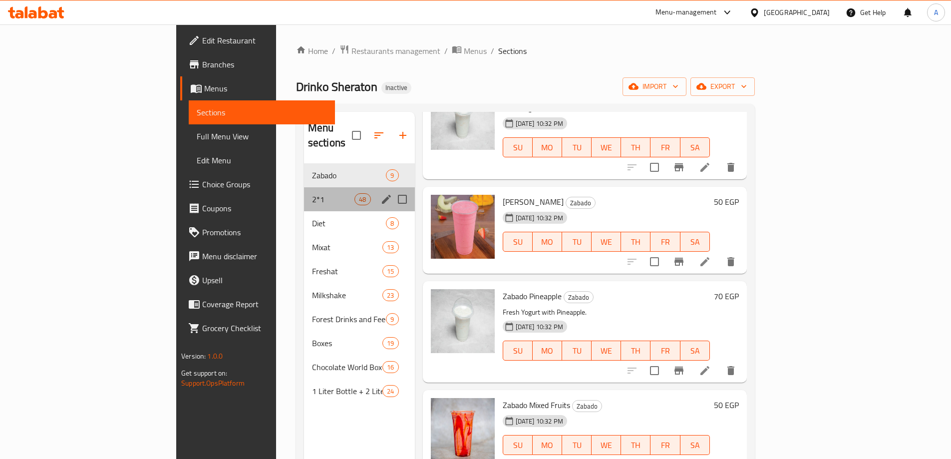
click at [312, 193] on span "2*1" at bounding box center [333, 199] width 42 height 12
click at [312, 217] on span "Diet" at bounding box center [349, 223] width 74 height 12
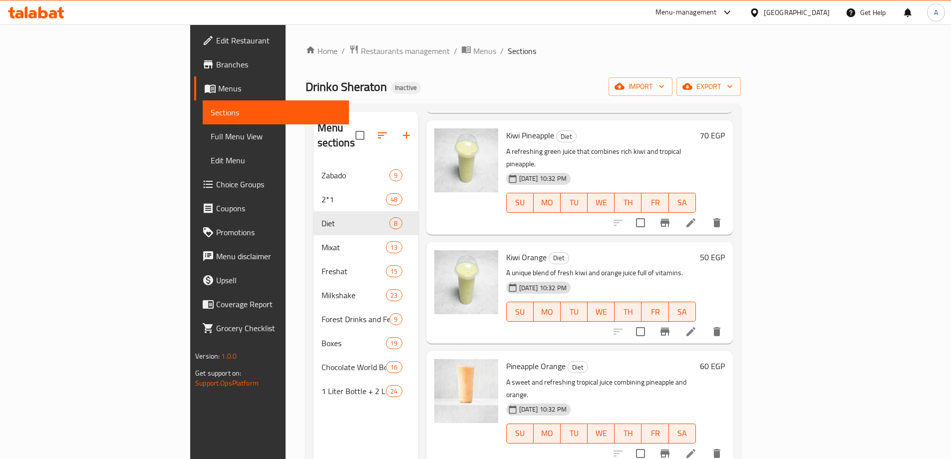
scroll to position [324, 0]
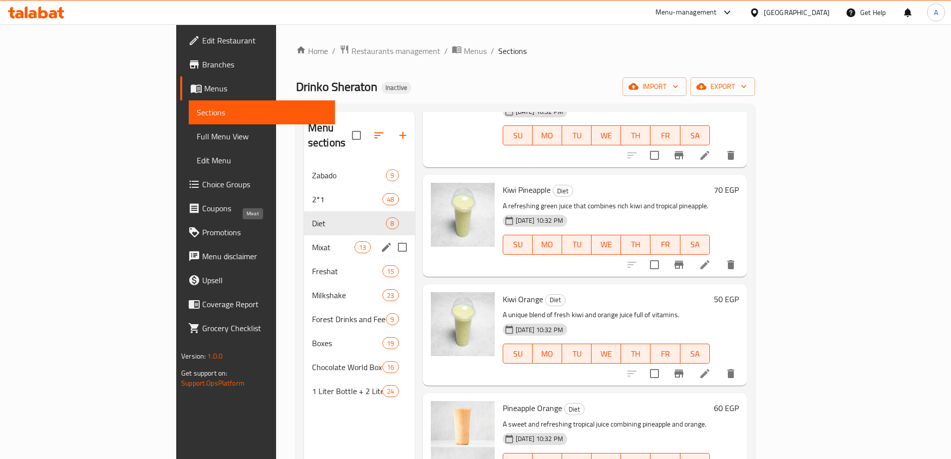
click at [312, 241] on span "Mixat" at bounding box center [333, 247] width 42 height 12
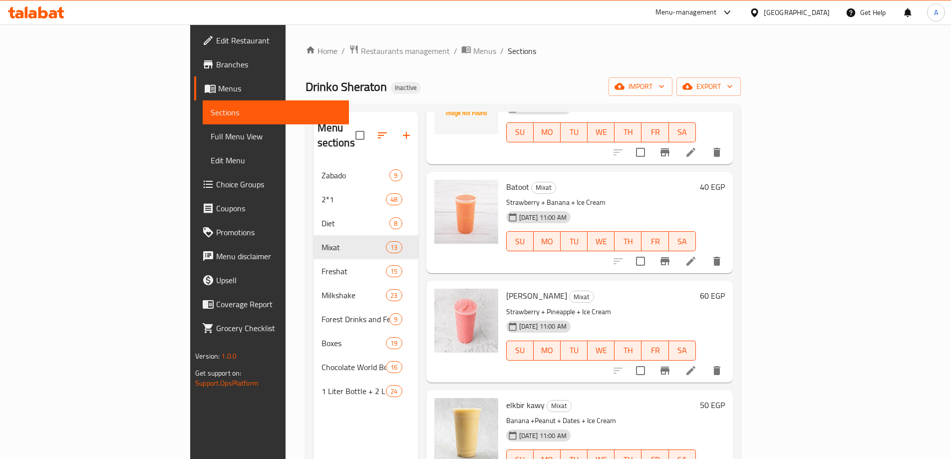
scroll to position [673, 0]
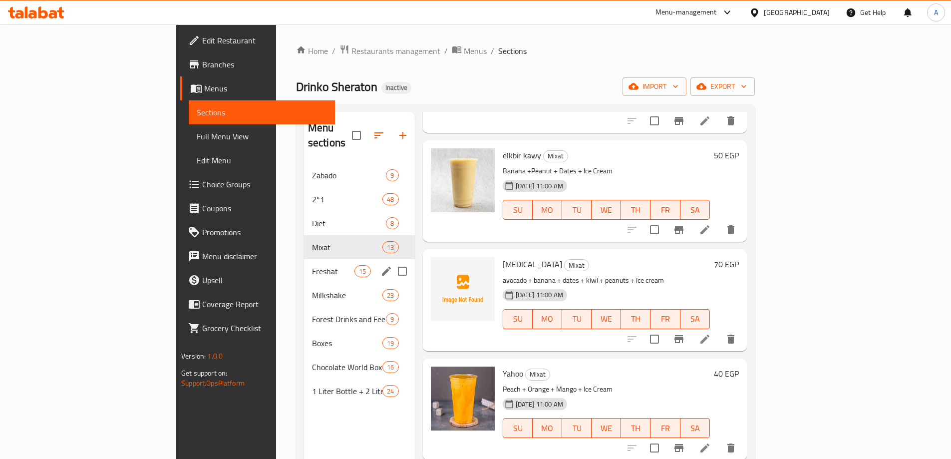
click at [312, 265] on span "Freshat" at bounding box center [333, 271] width 42 height 12
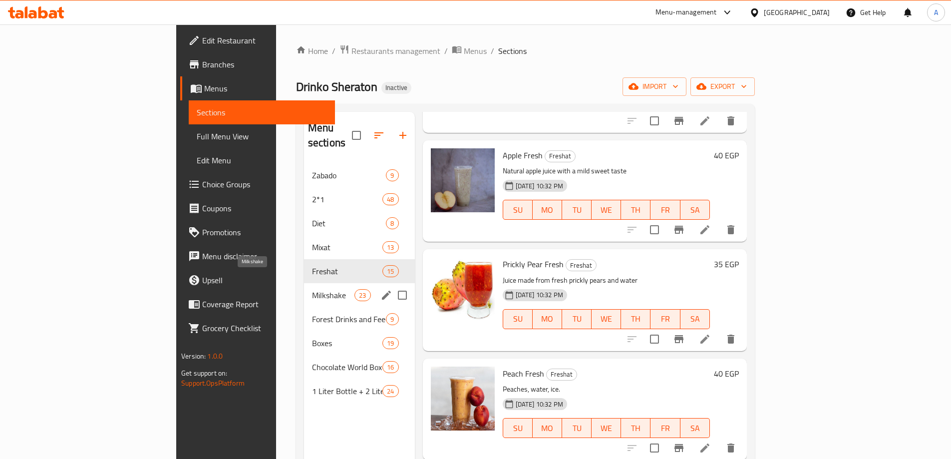
click at [312, 289] on span "Milkshake" at bounding box center [333, 295] width 42 height 12
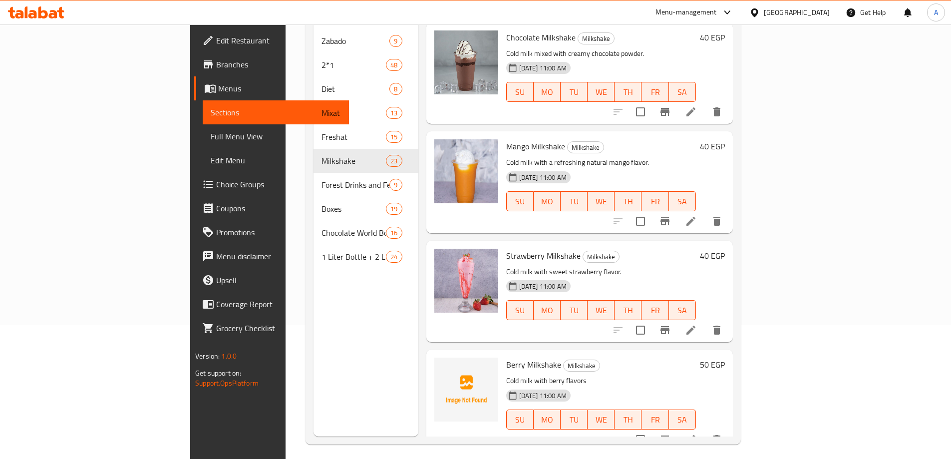
scroll to position [140, 0]
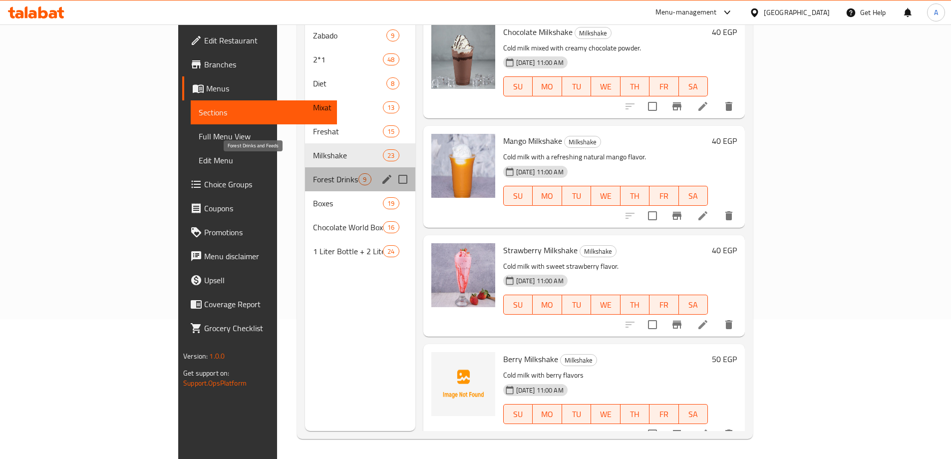
click at [313, 173] on span "Forest Drinks and Feeds" at bounding box center [335, 179] width 45 height 12
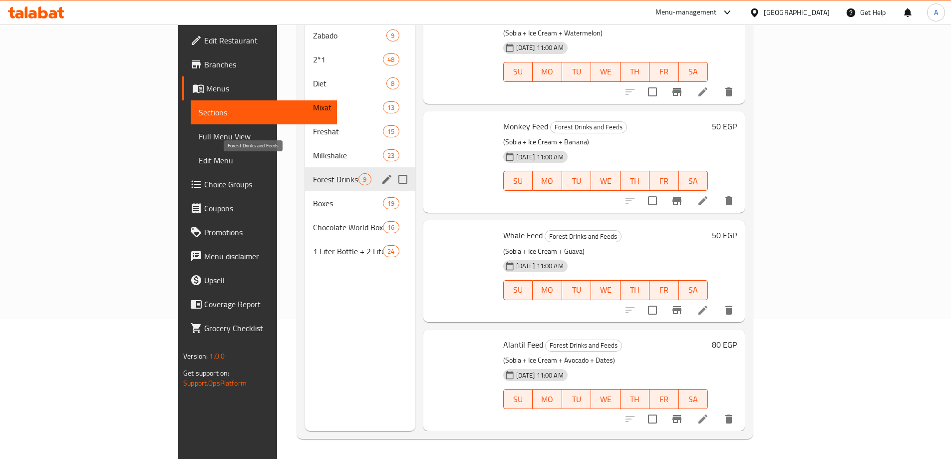
scroll to position [547, 0]
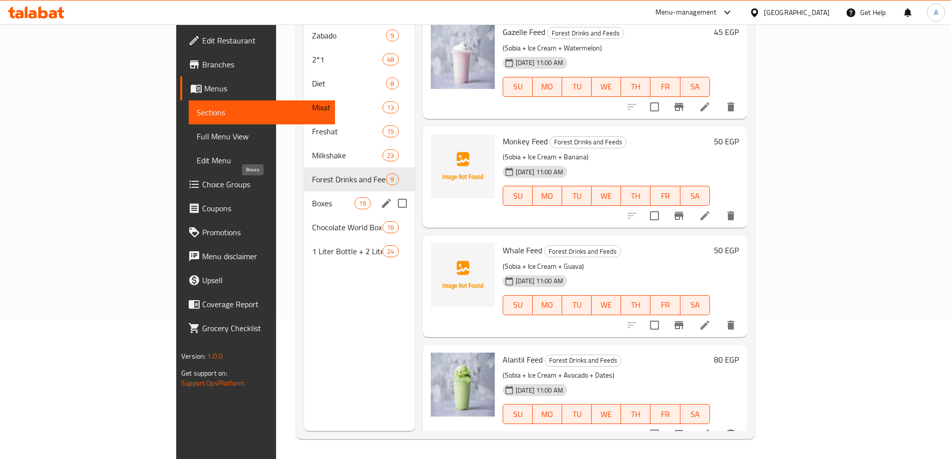
click at [312, 197] on span "Boxes" at bounding box center [333, 203] width 42 height 12
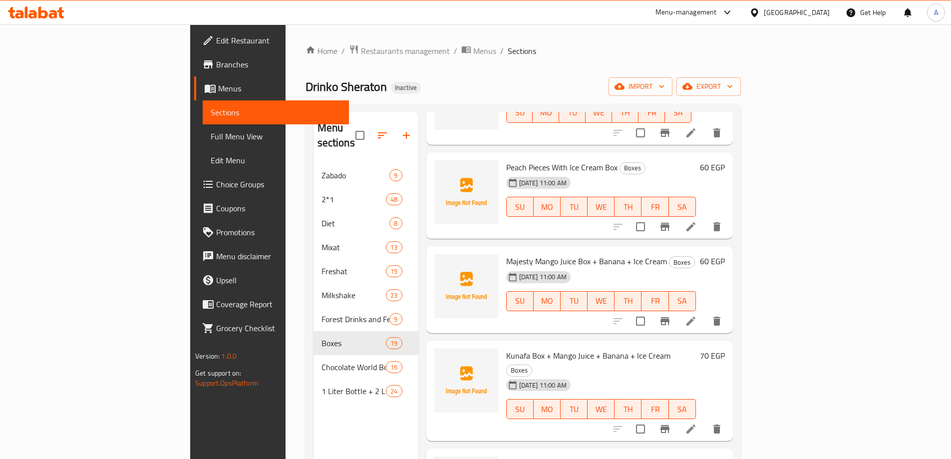
scroll to position [1248, 0]
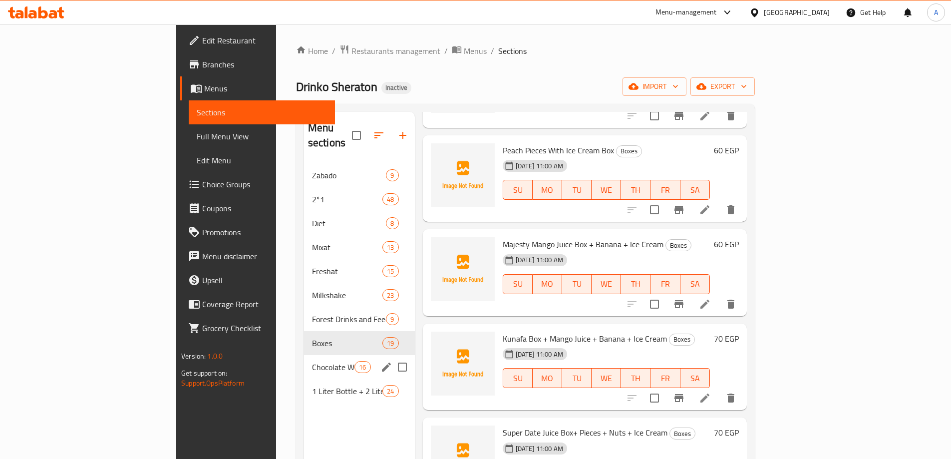
click at [312, 361] on span "Chocolate World Boxes" at bounding box center [333, 367] width 42 height 12
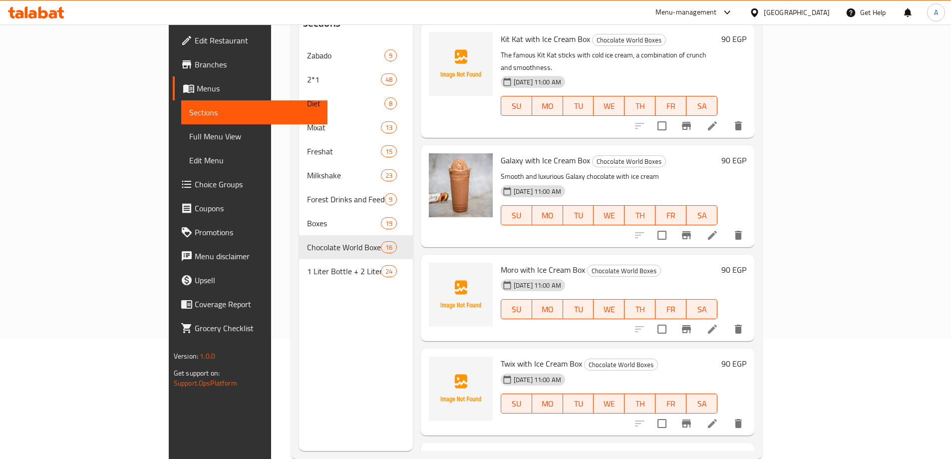
scroll to position [140, 0]
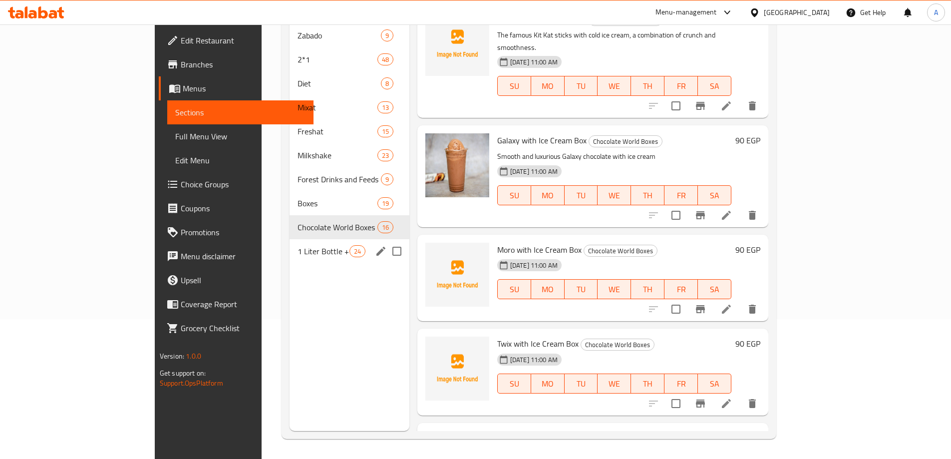
click at [297, 245] on span "1 Liter Bottle + 2 Liter Jerrycan" at bounding box center [322, 251] width 51 height 12
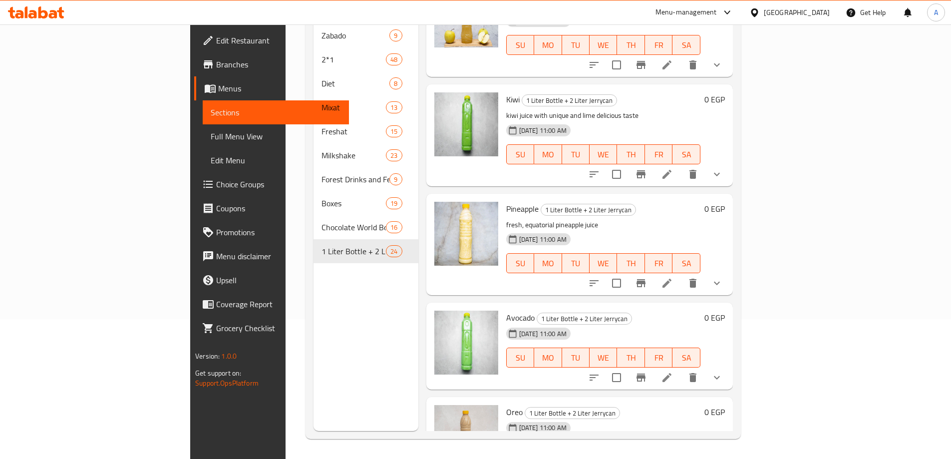
scroll to position [2123, 0]
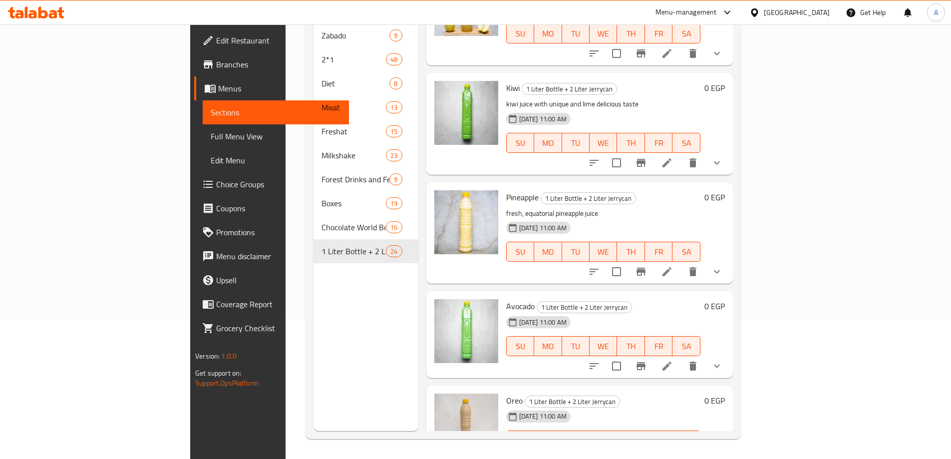
click at [515, 207] on p "fresh, equatorial pineapple juice" at bounding box center [603, 213] width 194 height 12
copy div "fresh, equatorial pineapple juice"
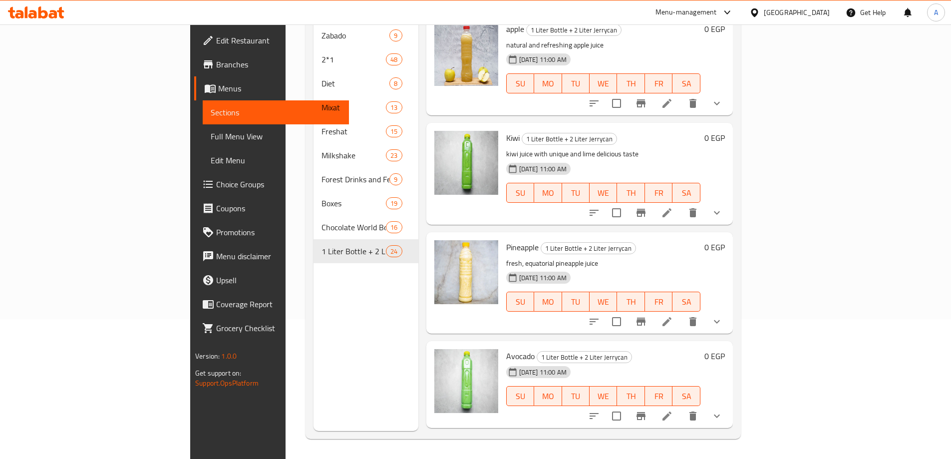
click at [579, 148] on p "kiwi juice with unique and lime delicious taste" at bounding box center [603, 154] width 194 height 12
copy div "kiwi juice with unique and lime delicious taste"
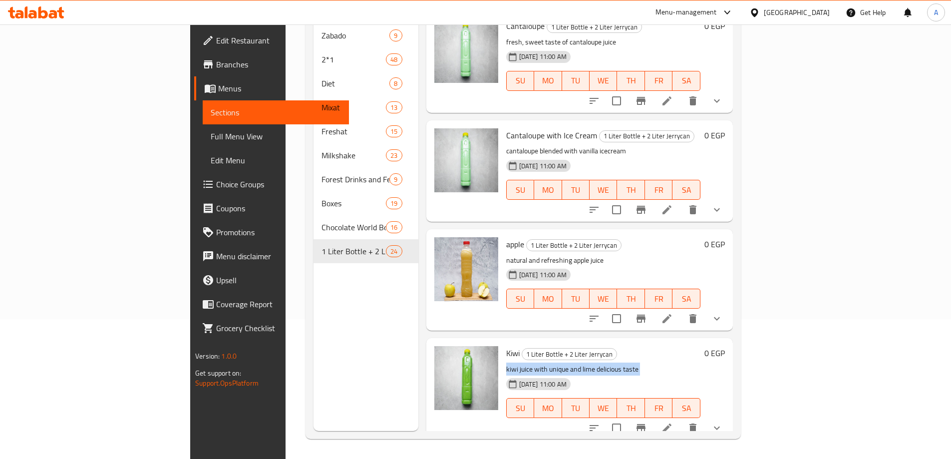
scroll to position [1824, 0]
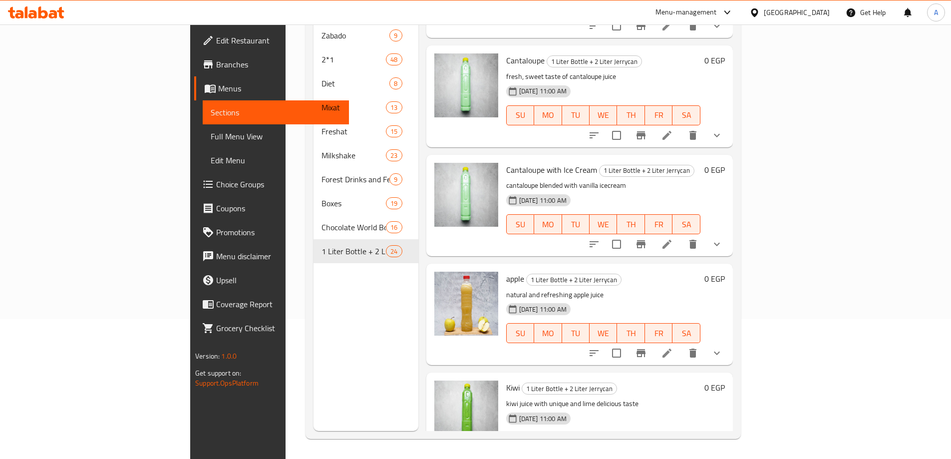
click at [532, 179] on p "cantaloupe blended with vanilla icecream" at bounding box center [603, 185] width 194 height 12
copy div "cantaloupe blended with vanilla icecream"
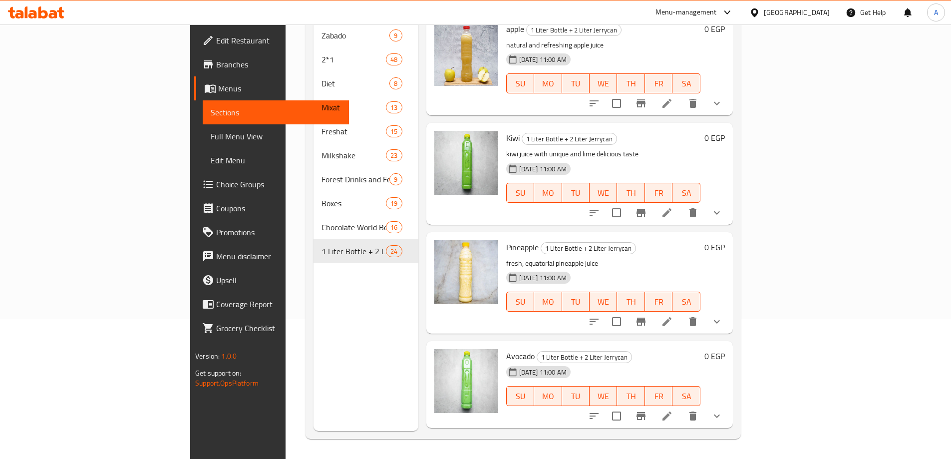
scroll to position [2123, 0]
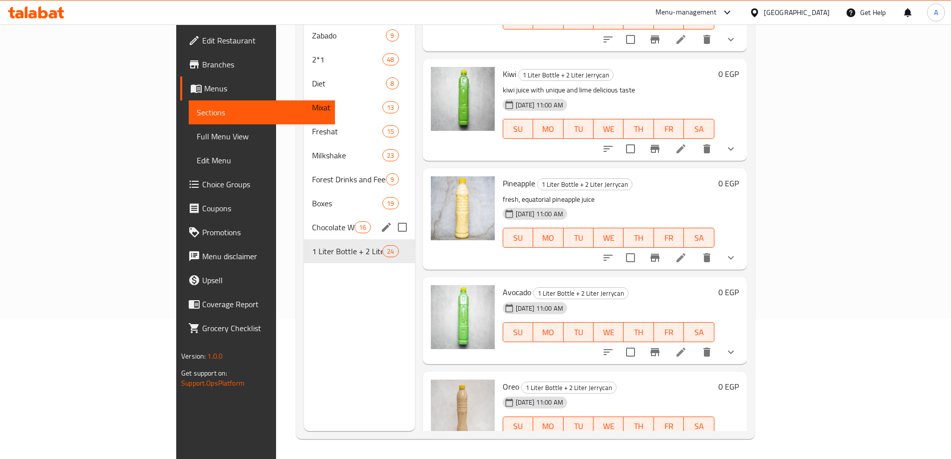
click at [312, 221] on span "Chocolate World Boxes" at bounding box center [333, 227] width 42 height 12
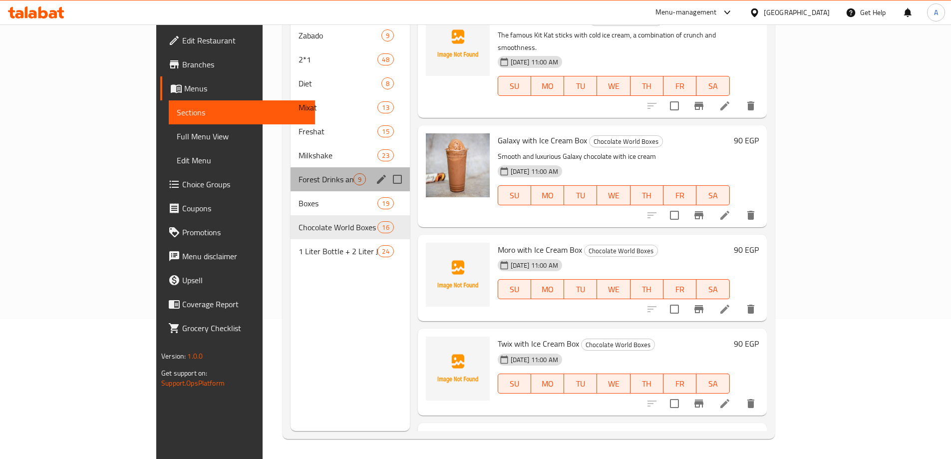
click at [290, 167] on div "Forest Drinks and Feeds 9" at bounding box center [349, 179] width 119 height 24
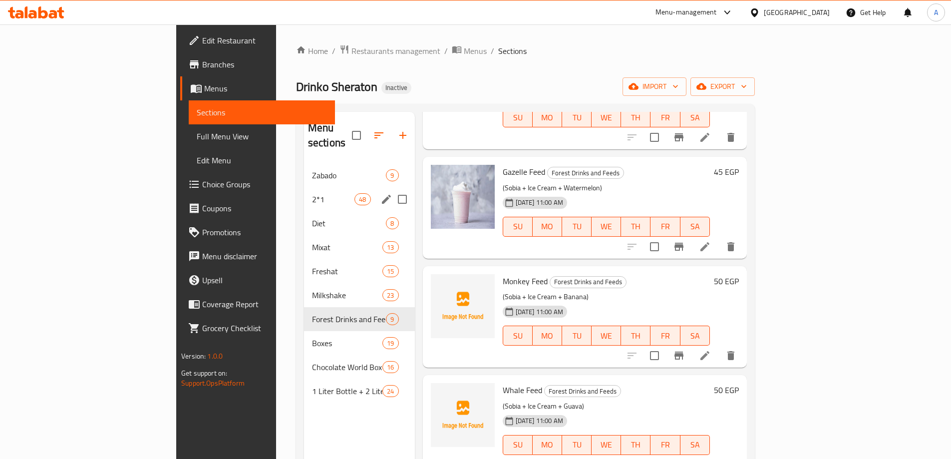
click at [312, 193] on span "2*1" at bounding box center [333, 199] width 42 height 12
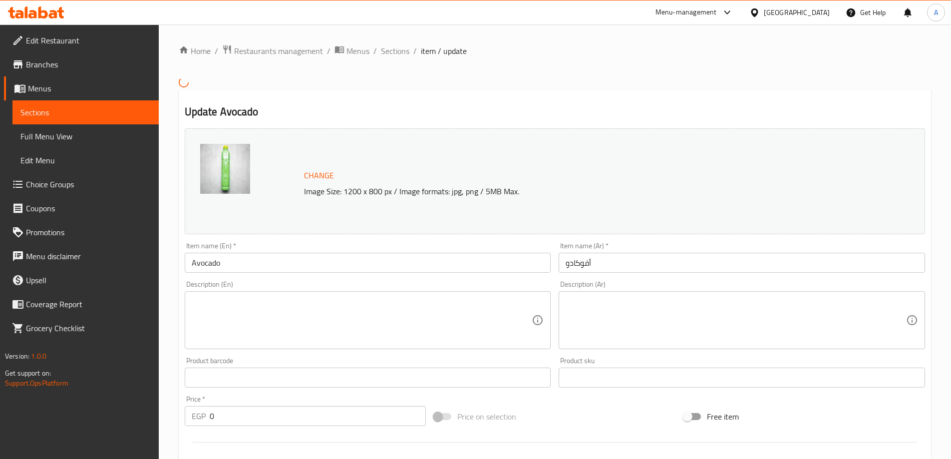
click at [315, 331] on textarea at bounding box center [362, 319] width 340 height 47
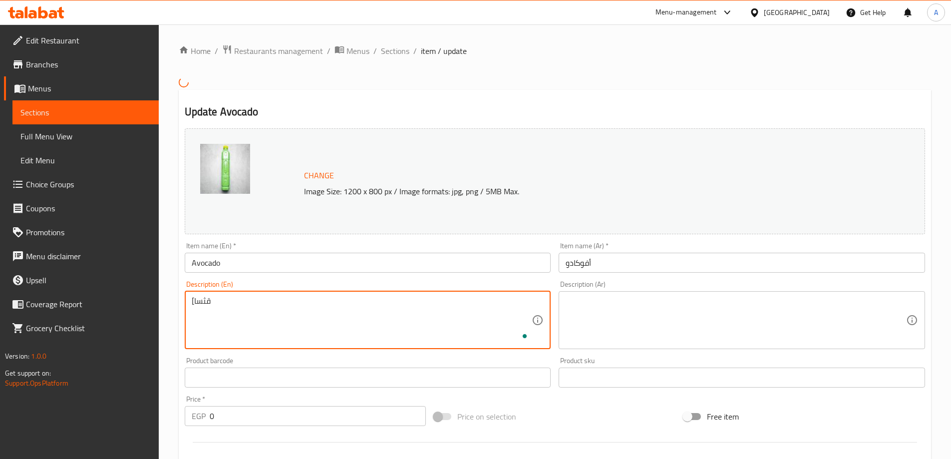
type textarea "[قثسا"
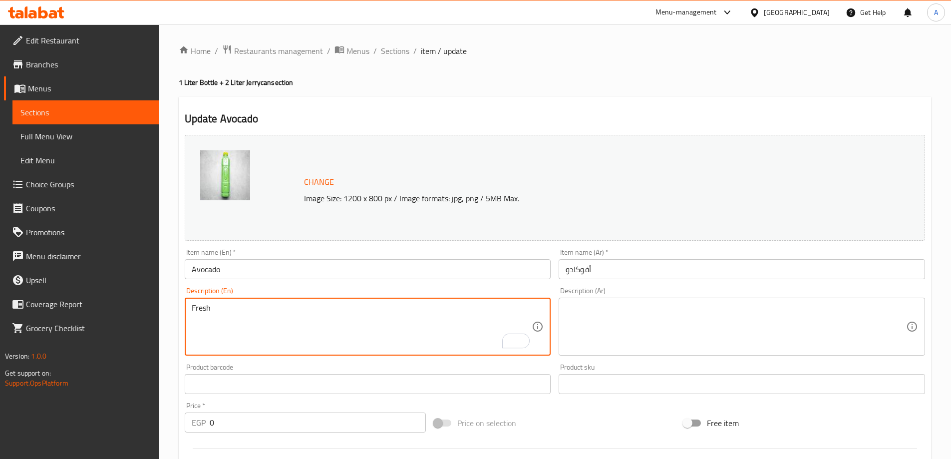
type textarea "Fresh"
click at [210, 264] on input "Avocado" at bounding box center [368, 269] width 366 height 20
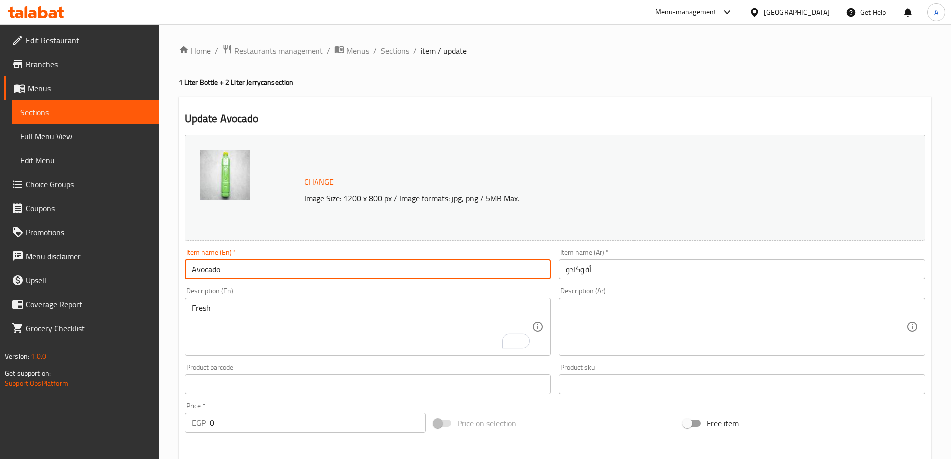
click at [210, 264] on input "Avocado" at bounding box center [368, 269] width 366 height 20
type input "Avocado Zabado"
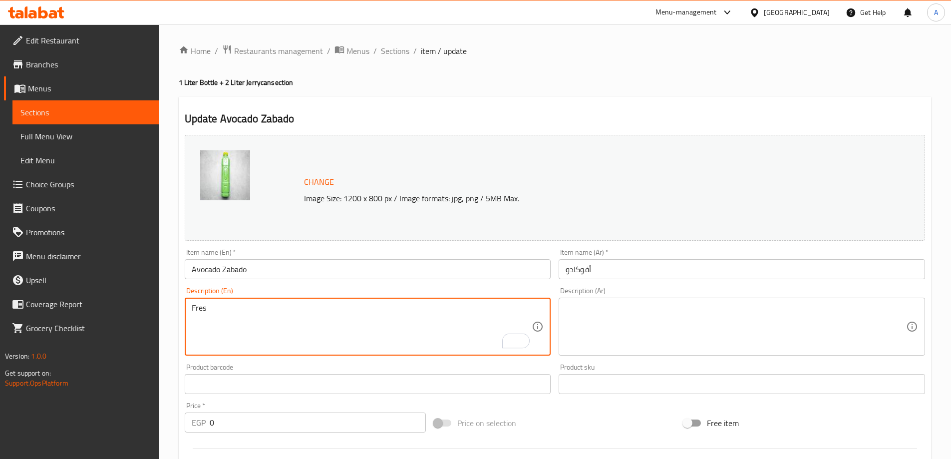
type textarea "Fres"
click at [235, 265] on input "Avocado Zabado" at bounding box center [368, 269] width 366 height 20
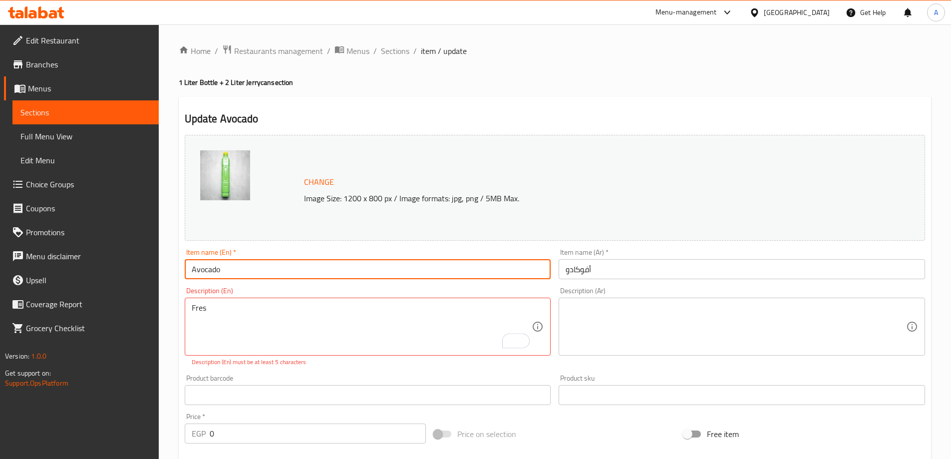
type input "Avocado"
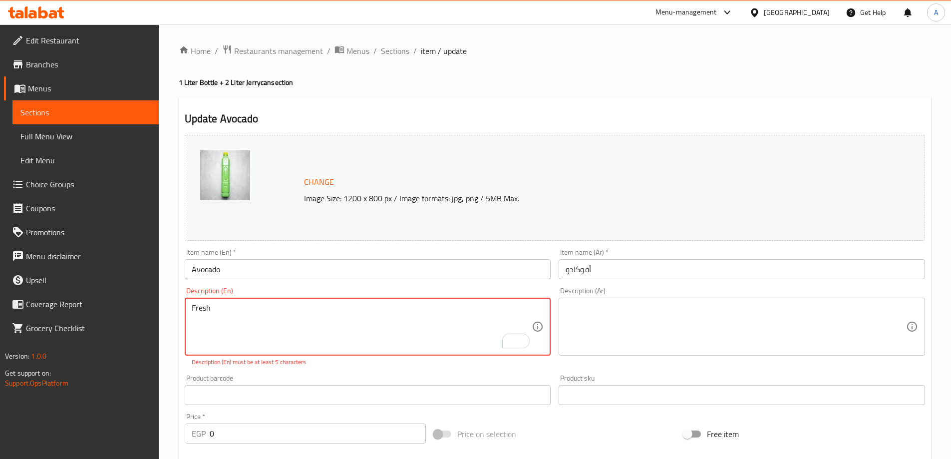
paste textarea "Avocado"
type textarea "Fresh Avocado with Milk and sugar."
click at [592, 329] on textarea at bounding box center [735, 326] width 340 height 47
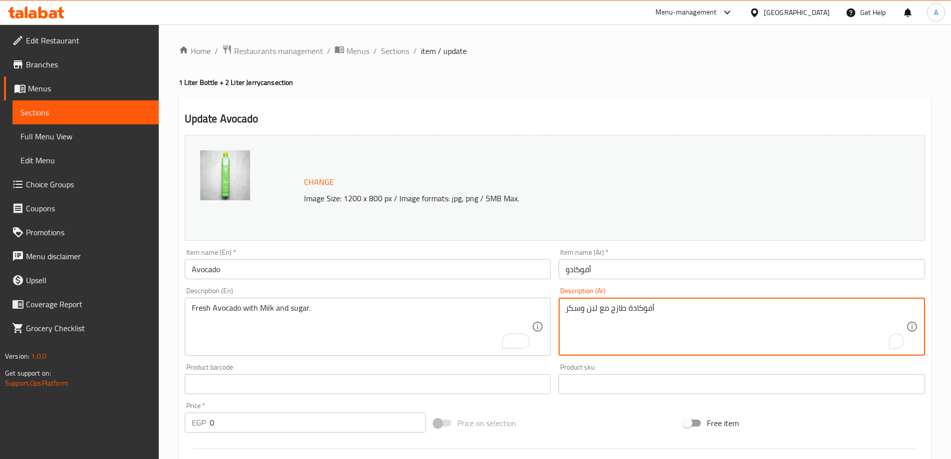
type textarea "أفوكادة طازج مع لبن وسكر"
click at [489, 275] on input "Avocado" at bounding box center [368, 269] width 366 height 20
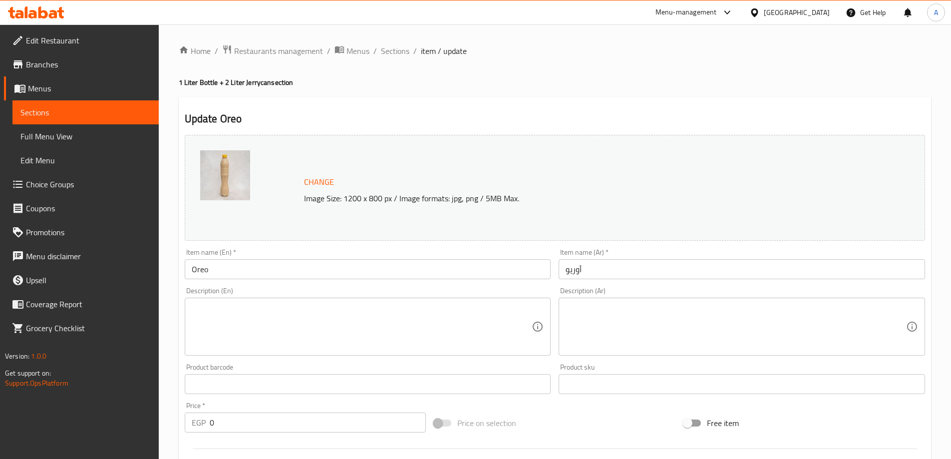
click at [651, 328] on textarea at bounding box center [735, 326] width 340 height 47
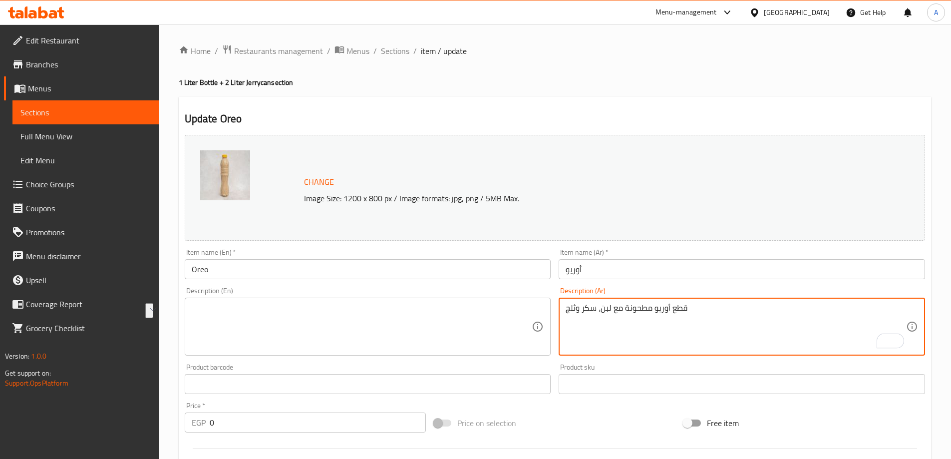
click at [733, 330] on textarea "قطع أوريو مطحونة مع لبن، سكر وثلج" at bounding box center [735, 326] width 340 height 47
type textarea "قطع أوريو مطحونة مع لبن وسكر."
click at [345, 311] on textarea at bounding box center [362, 326] width 340 height 47
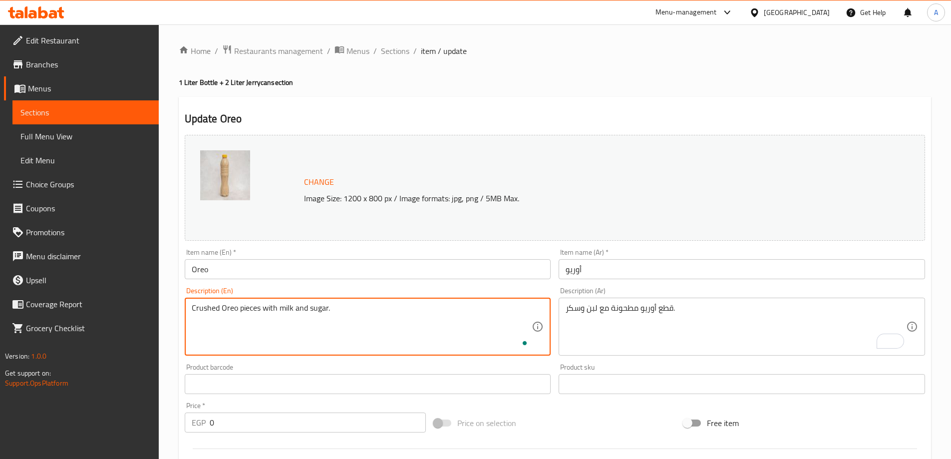
type textarea "Crushed Oreo pieces with milk and sugar."
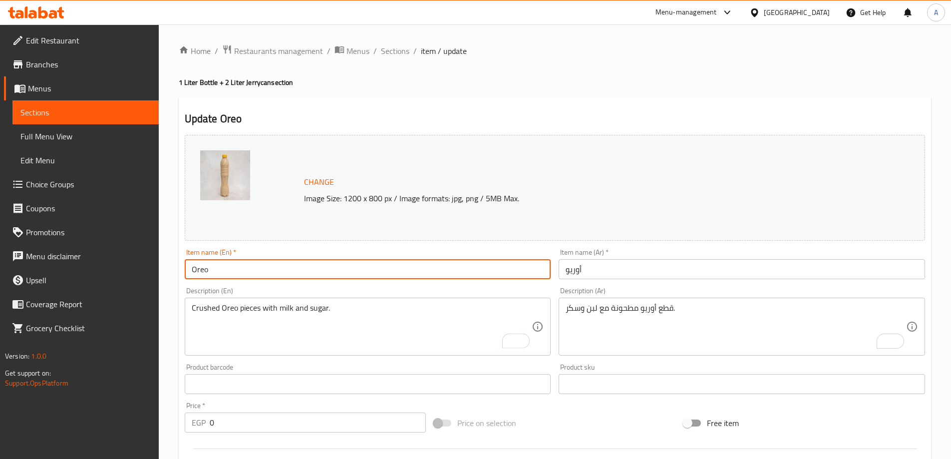
click at [422, 271] on input "Oreo" at bounding box center [368, 269] width 366 height 20
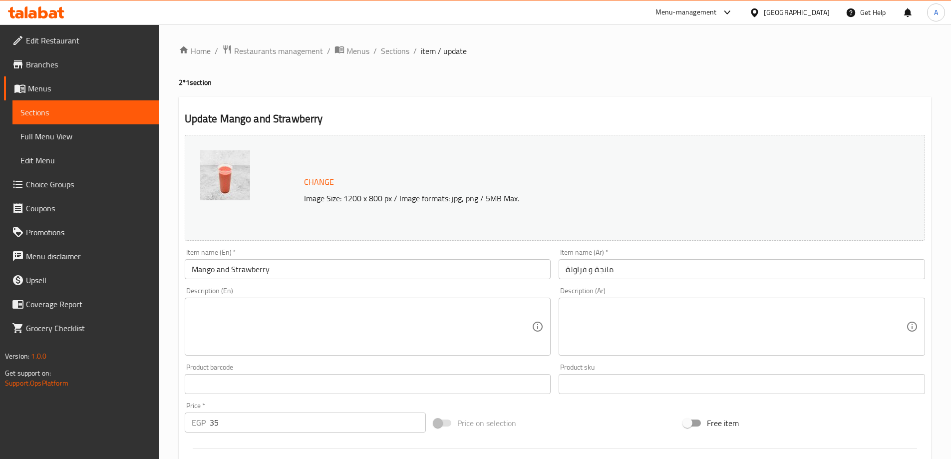
click at [656, 330] on textarea at bounding box center [735, 326] width 340 height 47
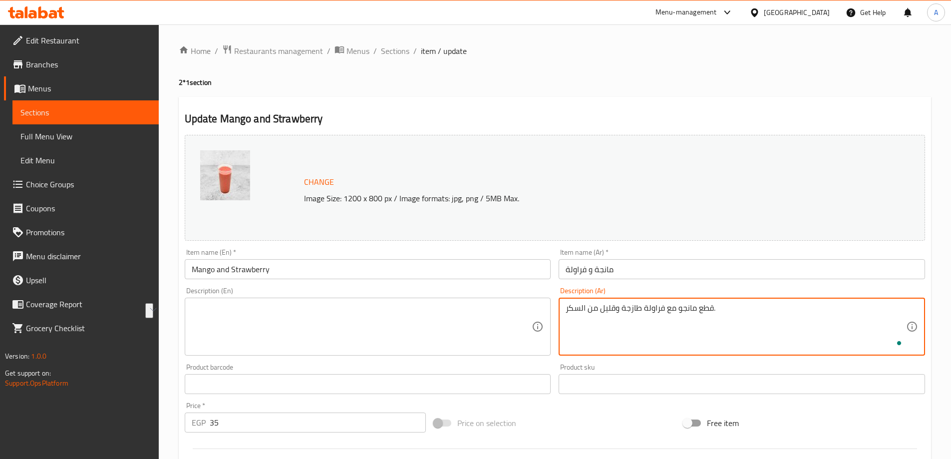
type textarea "قطع مانجو مع فراولة طازجة وقليل من السكر."
click at [357, 335] on textarea at bounding box center [362, 326] width 340 height 47
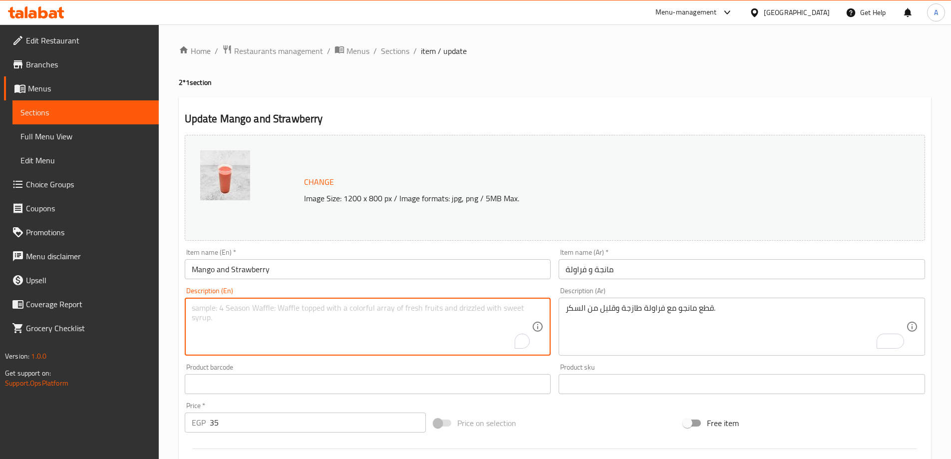
paste textarea "Mango slices with fresh strawberries and a little sugar."
type textarea "Mango slices with fresh strawberries and a little sugar."
click at [353, 275] on input "Mango and Strawberry" at bounding box center [368, 269] width 366 height 20
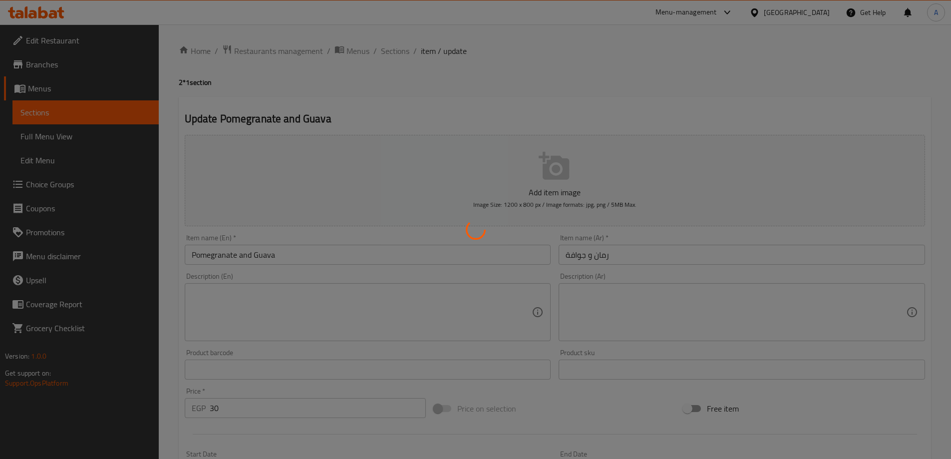
click at [660, 305] on div at bounding box center [475, 229] width 951 height 459
click at [707, 309] on div at bounding box center [475, 229] width 951 height 459
click at [676, 311] on div at bounding box center [475, 229] width 951 height 459
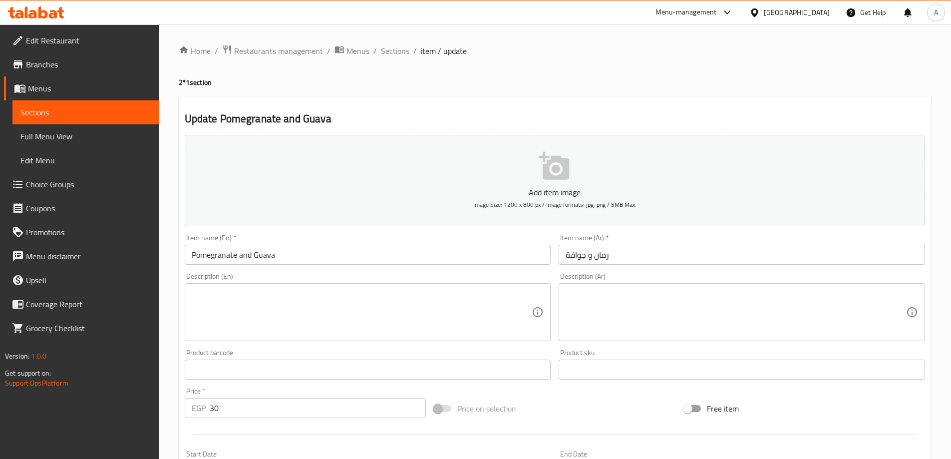
click at [686, 308] on textarea at bounding box center [735, 311] width 340 height 47
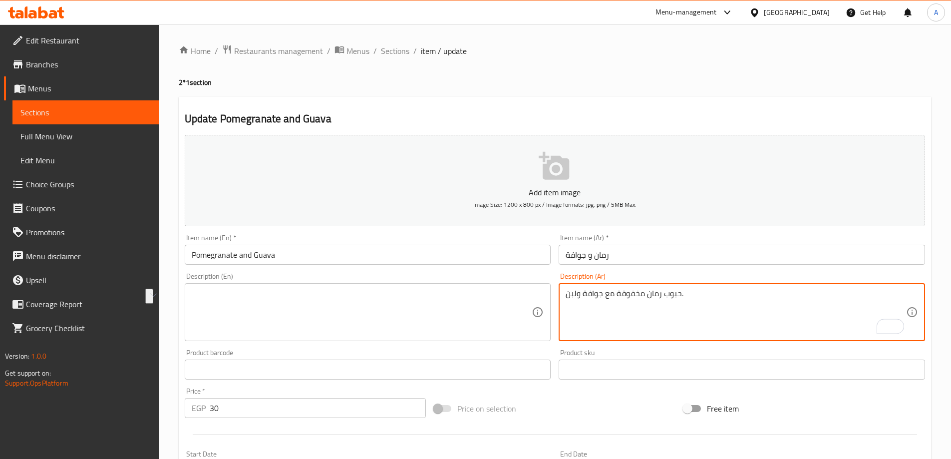
type textarea "حبوب رمان مخفوقة مع جوافة ولبن."
click at [296, 291] on textarea at bounding box center [362, 311] width 340 height 47
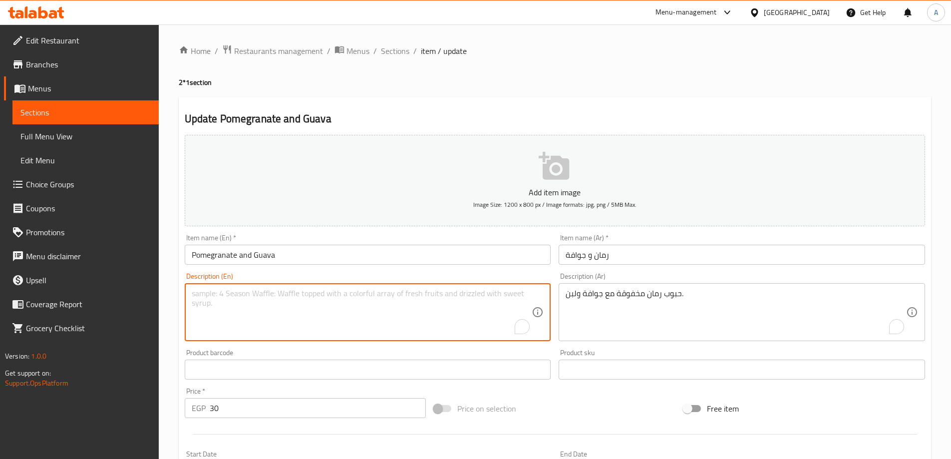
paste textarea "Blended pomegranate seeds with guava and yogurt."
click at [348, 295] on textarea "Blended pomegranate seeds with guava and yogurt." at bounding box center [362, 311] width 340 height 47
type textarea "Blended pomegranate seeds with guava and milk."
click at [387, 256] on input "Pomegranate and Guava" at bounding box center [368, 255] width 366 height 20
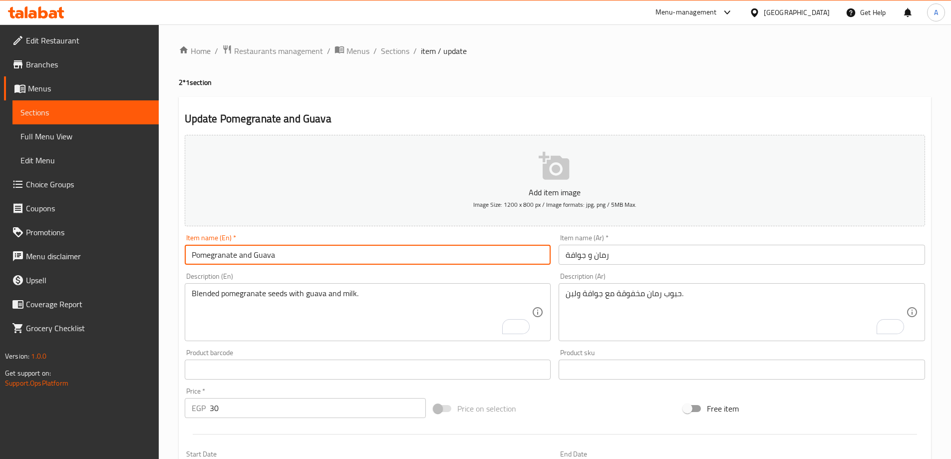
click at [397, 52] on span "Sections" at bounding box center [395, 51] width 28 height 12
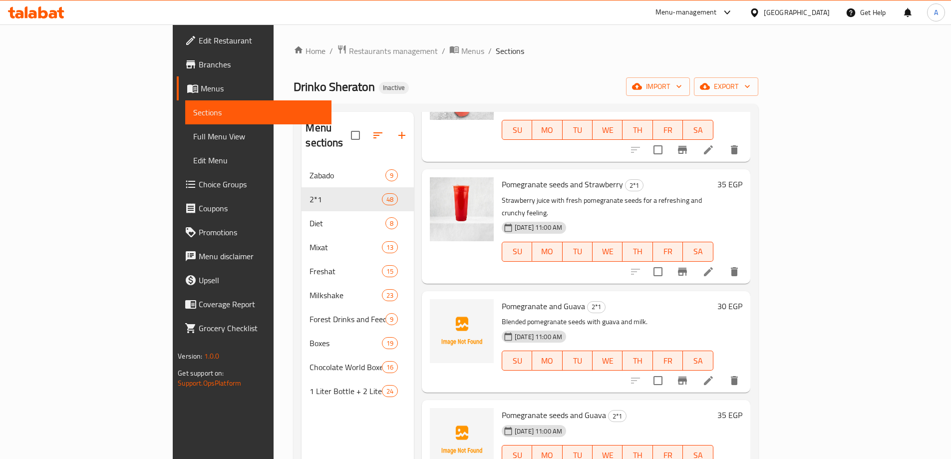
scroll to position [1846, 0]
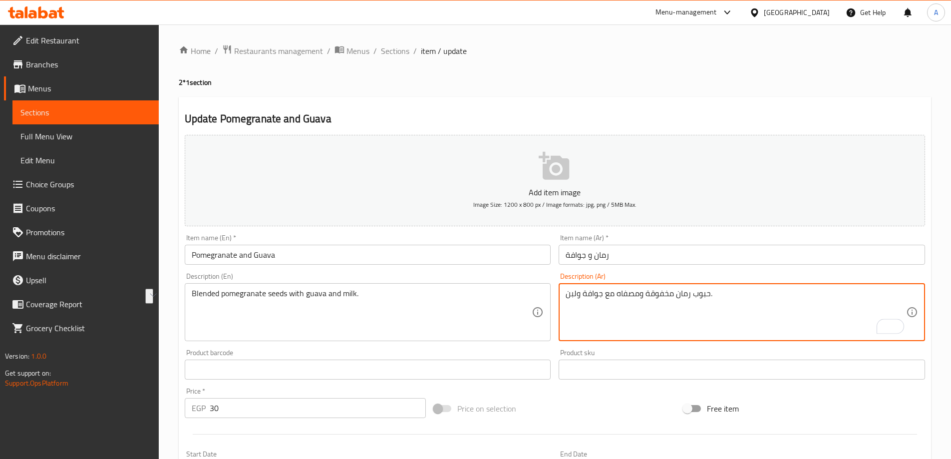
type textarea "حبوب رمان مخفوقة ومصفاه مع جوافة ولبن."
click at [654, 306] on textarea "حبوب رمان مخفوقة ومصفاه مع جوافة ولبن." at bounding box center [735, 311] width 340 height 47
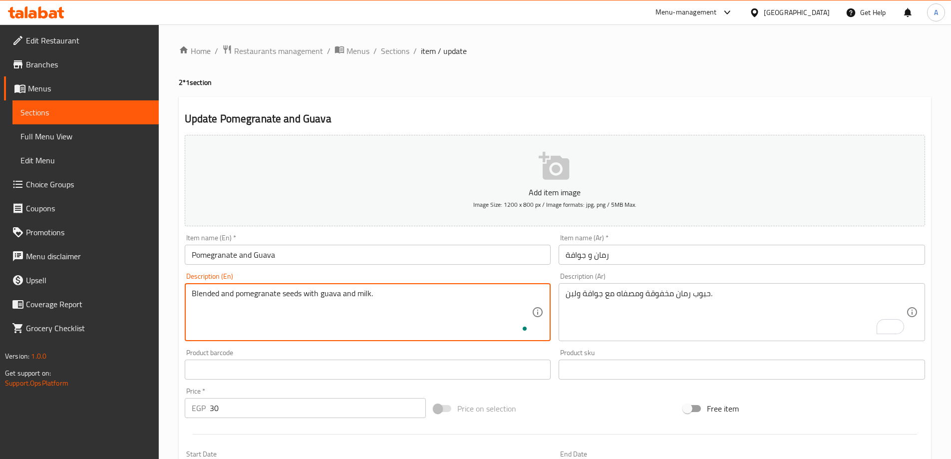
paste textarea "strained"
type textarea "Blended and strained pomegranate seeds with guava and milk."
click at [424, 319] on textarea "Blended and strained pomegranate seeds with guava and milk." at bounding box center [362, 311] width 340 height 47
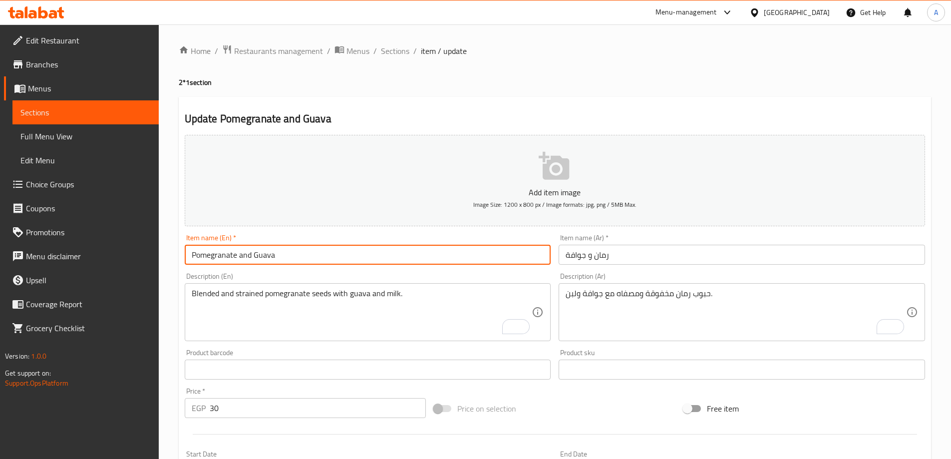
click at [415, 256] on input "Pomegranate and Guava" at bounding box center [368, 255] width 366 height 20
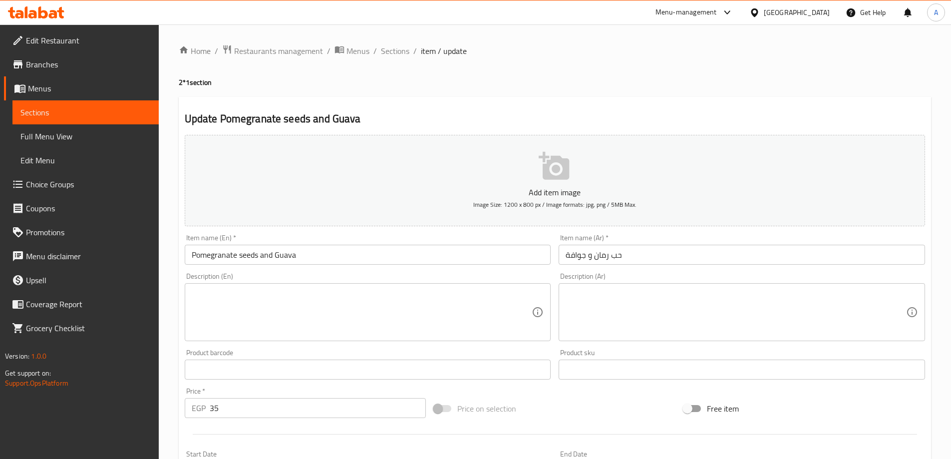
click at [643, 314] on textarea at bounding box center [735, 311] width 340 height 47
paste textarea "حبوب رمان مخفوقة ومصفاه مع جوافة ولبن."
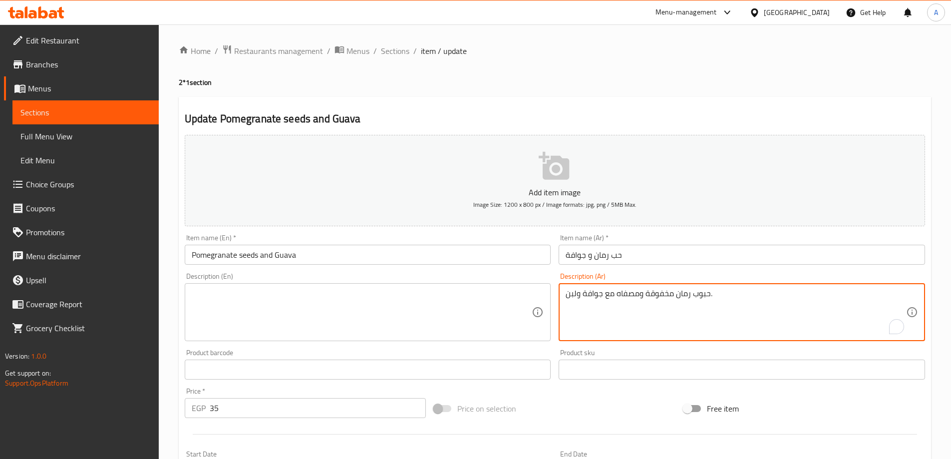
click at [633, 291] on textarea "حبوب رمان مخفوقة ومصفاه مع جوافة ولبن." at bounding box center [735, 311] width 340 height 47
click at [633, 291] on textarea "حبوب رمان مخفوقة مع جوافة ولبن." at bounding box center [735, 311] width 340 height 47
type textarea "حبوب رمان مع [PERSON_NAME]."
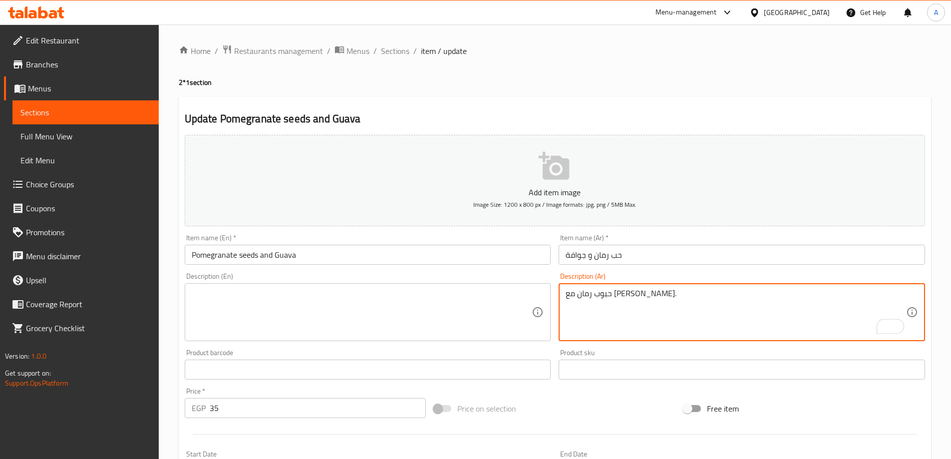
click at [321, 304] on textarea at bounding box center [362, 311] width 340 height 47
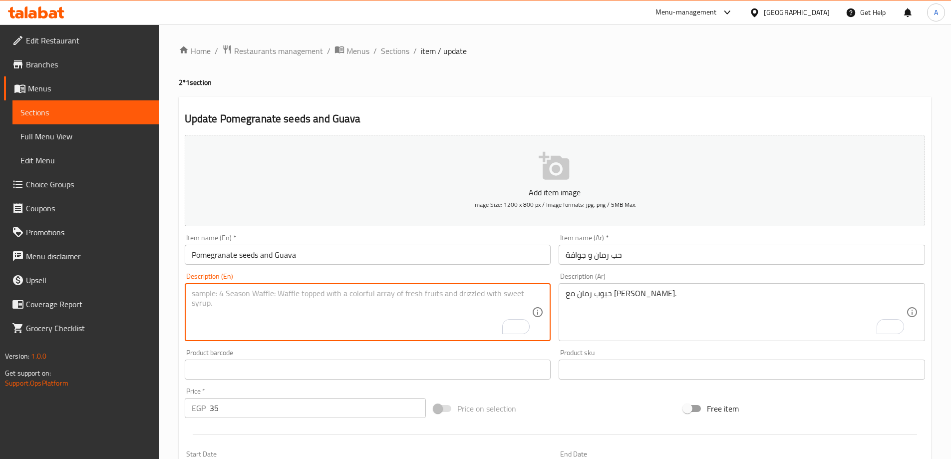
click at [360, 310] on textarea "To enrich screen reader interactions, please activate Accessibility in Grammarl…" at bounding box center [362, 311] width 340 height 47
paste textarea "Blended and strained pomegranate seeds with guava and milk."
drag, startPoint x: 263, startPoint y: 294, endPoint x: 160, endPoint y: 294, distance: 102.8
click at [160, 294] on html "​ Menu-management [GEOGRAPHIC_DATA] Get Help A Edit Restaurant Branches Menus S…" at bounding box center [475, 229] width 951 height 459
click at [326, 298] on textarea "Pomegranate seeds with guava and milk." at bounding box center [362, 311] width 340 height 47
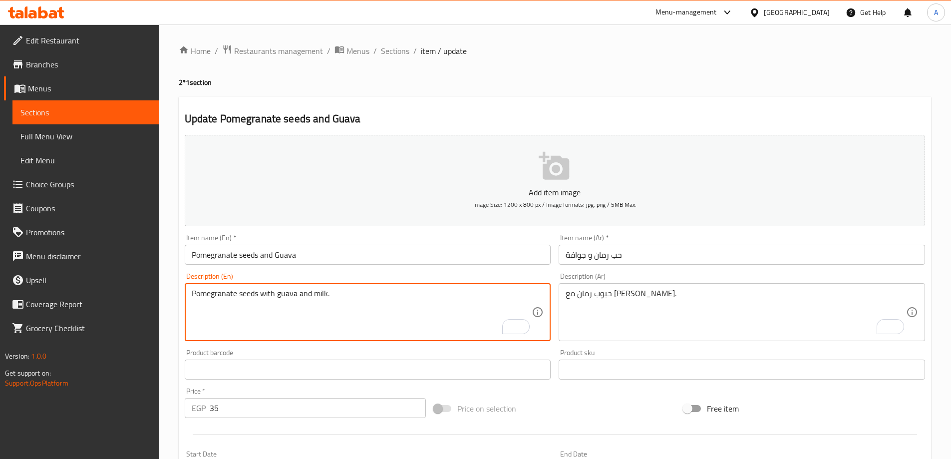
click at [367, 314] on textarea "Pomegranate seeds with guava and milk." at bounding box center [362, 311] width 340 height 47
type textarea "Pomegranate seeds with guava and milk."
click at [477, 245] on input "Pomegranate seeds and Guava" at bounding box center [368, 255] width 366 height 20
